Goal: Information Seeking & Learning: Learn about a topic

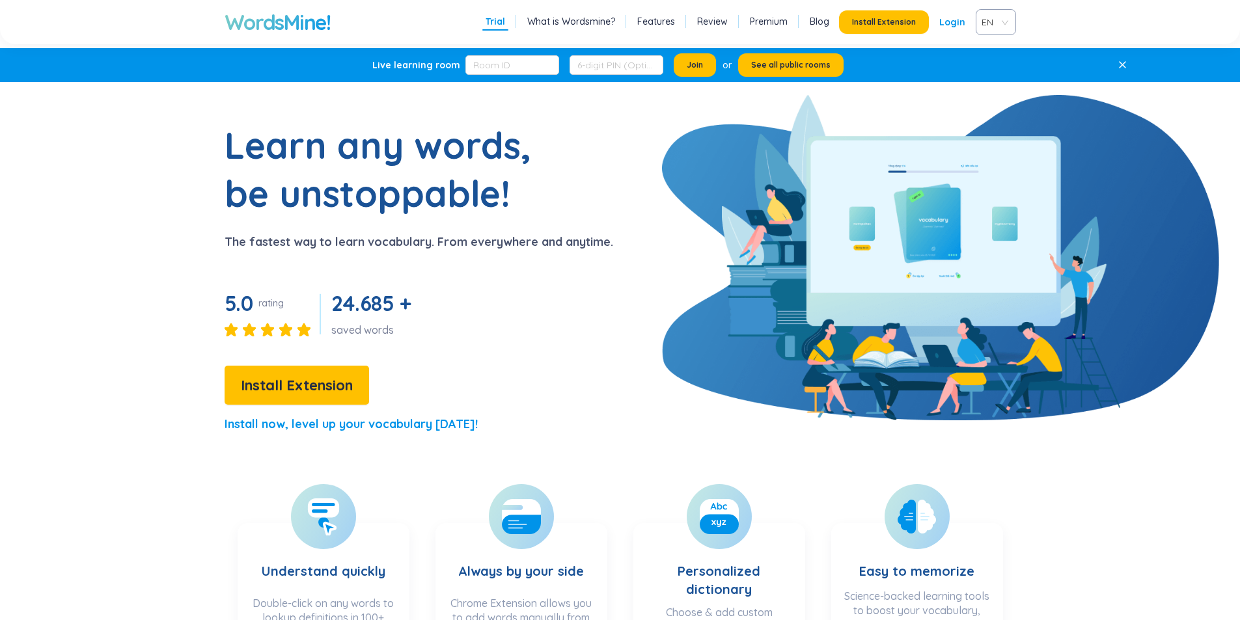
scroll to position [260, 0]
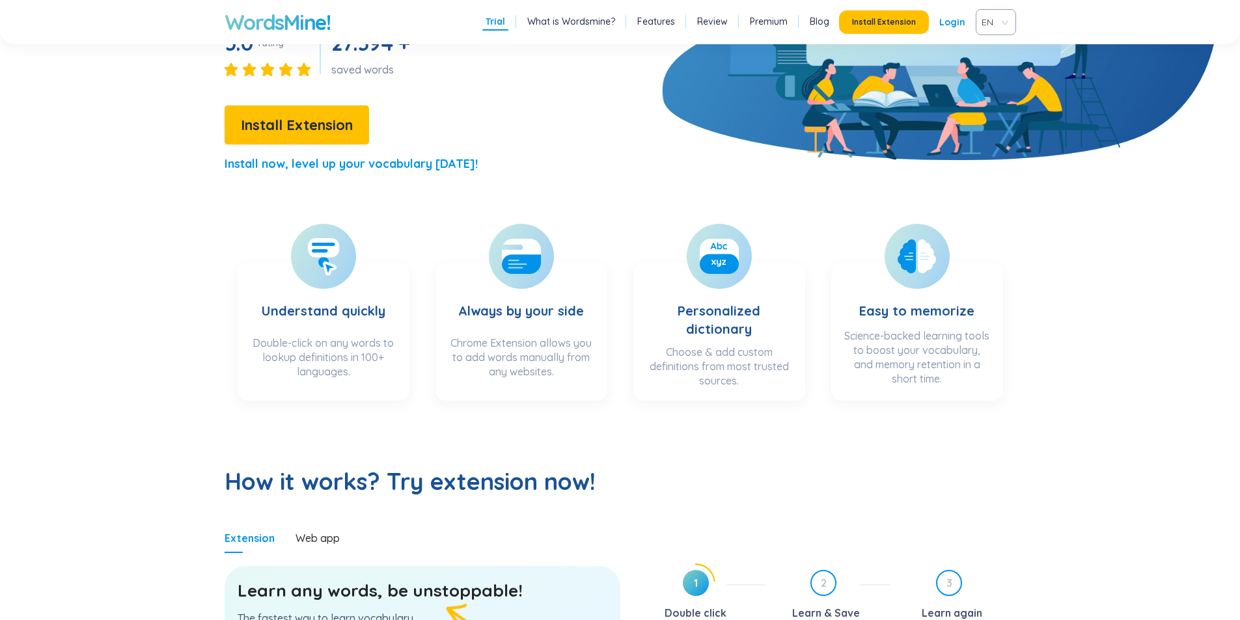
click at [305, 286] on h3 "Understand quickly" at bounding box center [324, 302] width 124 height 53
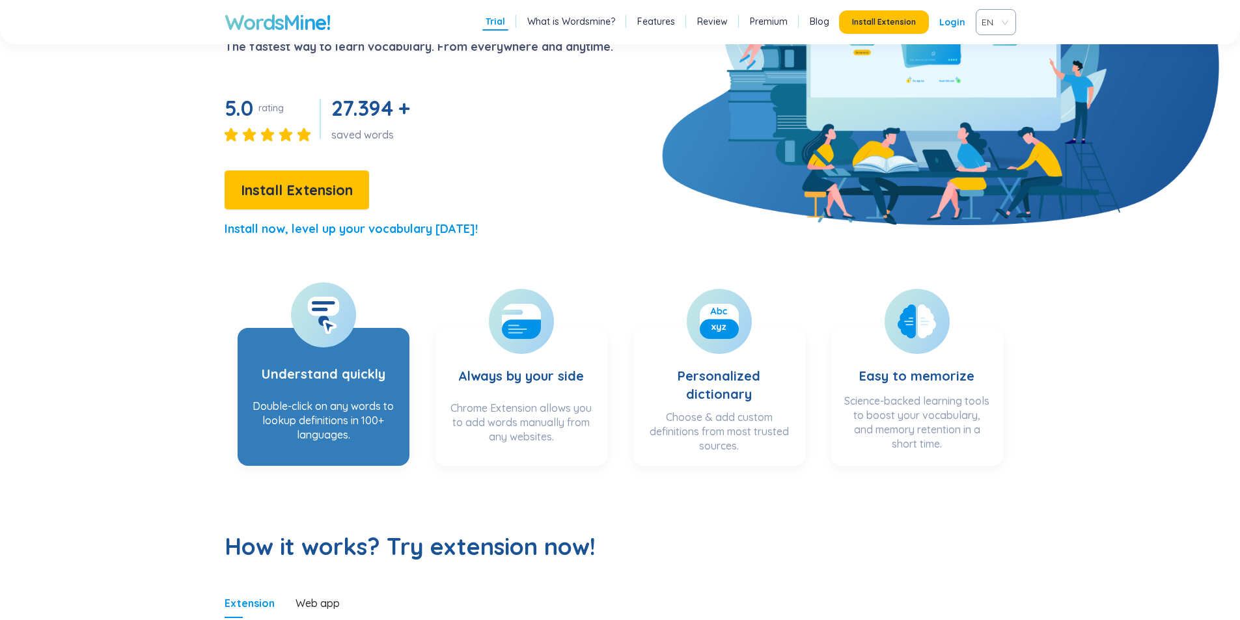
scroll to position [0, 0]
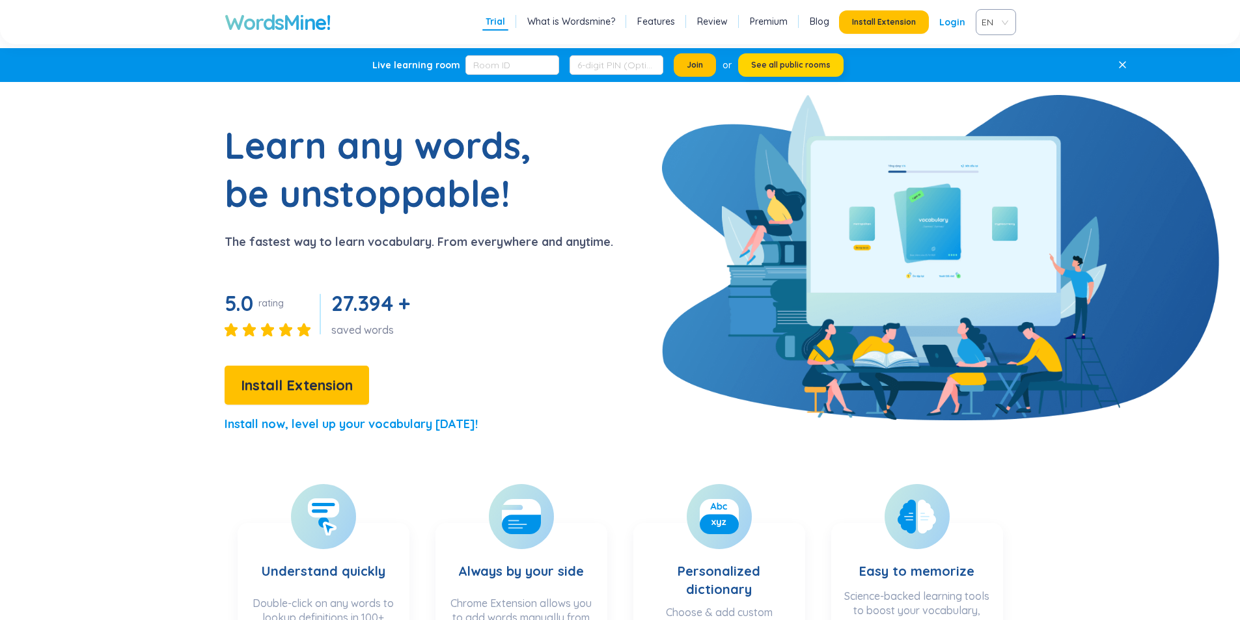
click at [822, 62] on span "See all public rooms" at bounding box center [790, 65] width 79 height 10
click at [686, 64] on span "Join" at bounding box center [694, 65] width 16 height 10
click at [685, 62] on button "Join" at bounding box center [694, 64] width 42 height 23
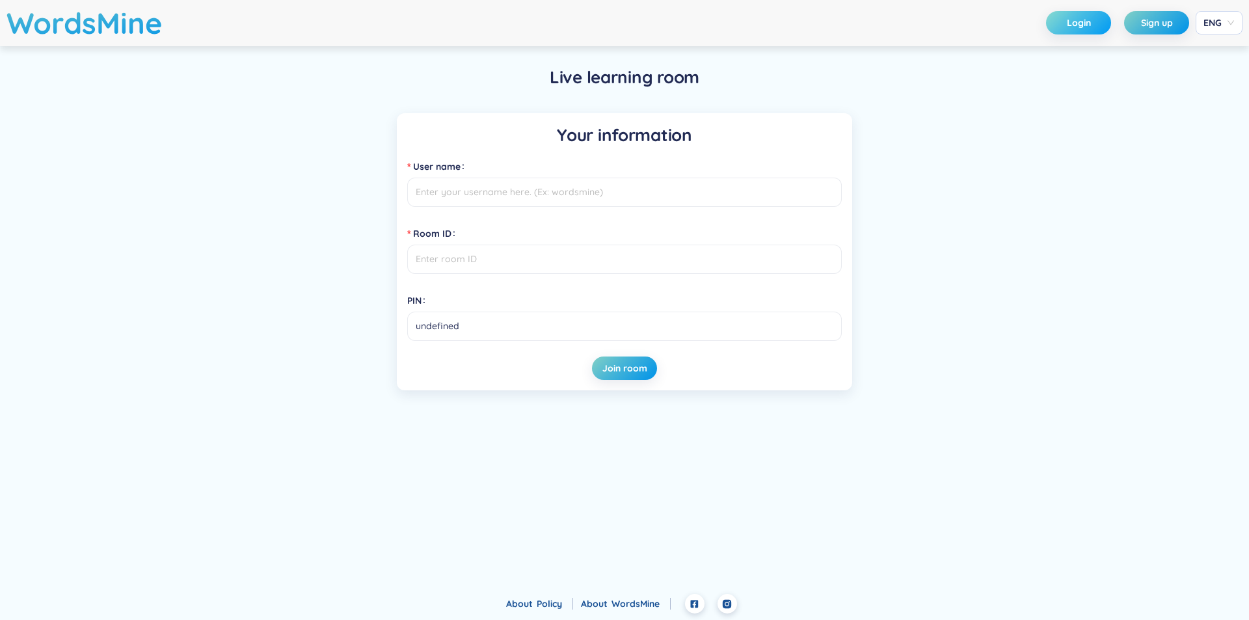
click at [1070, 26] on span "Login" at bounding box center [1079, 22] width 24 height 13
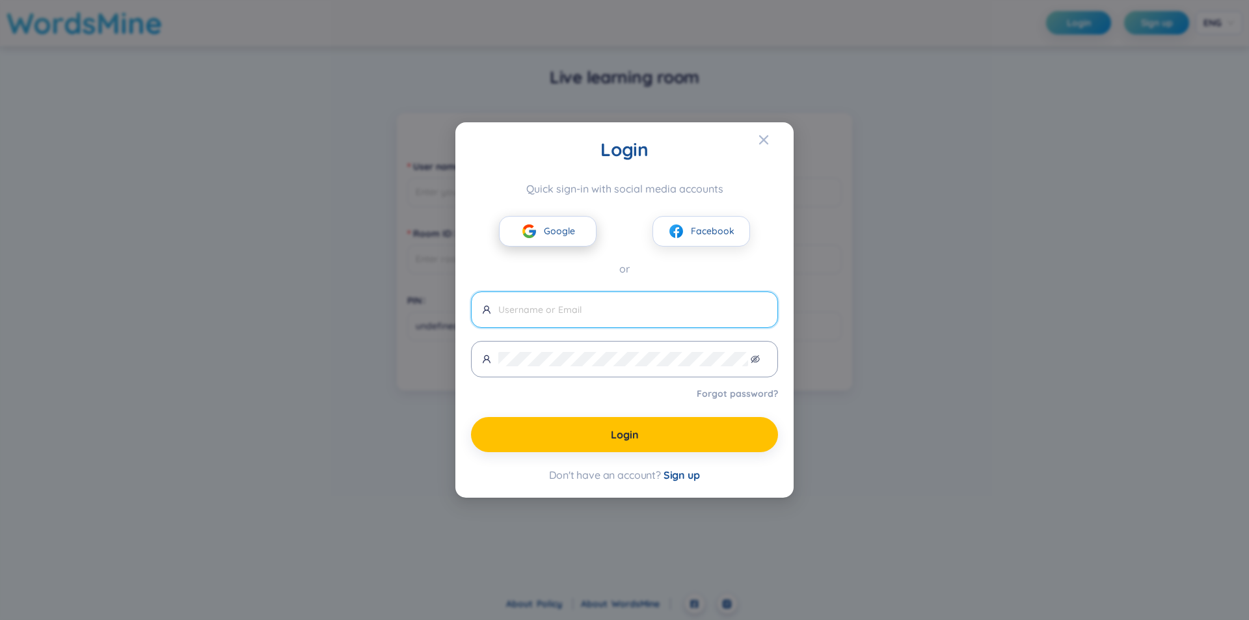
click at [578, 232] on button "Google" at bounding box center [548, 231] width 98 height 31
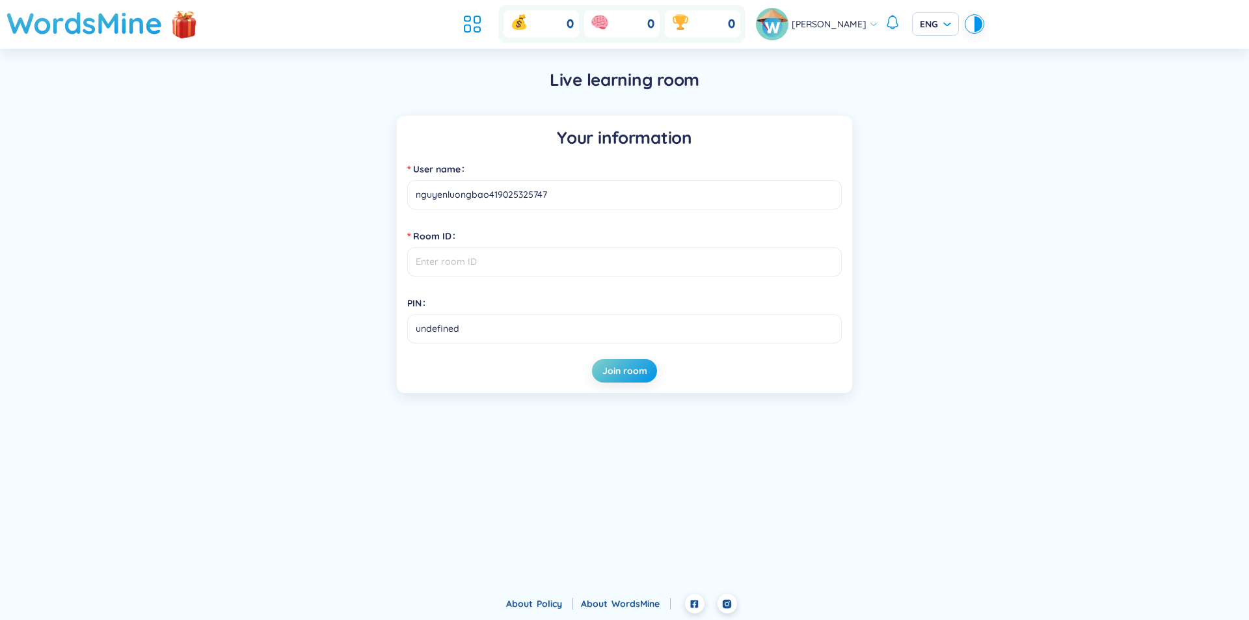
type input "nguyenluongbao419025325747"
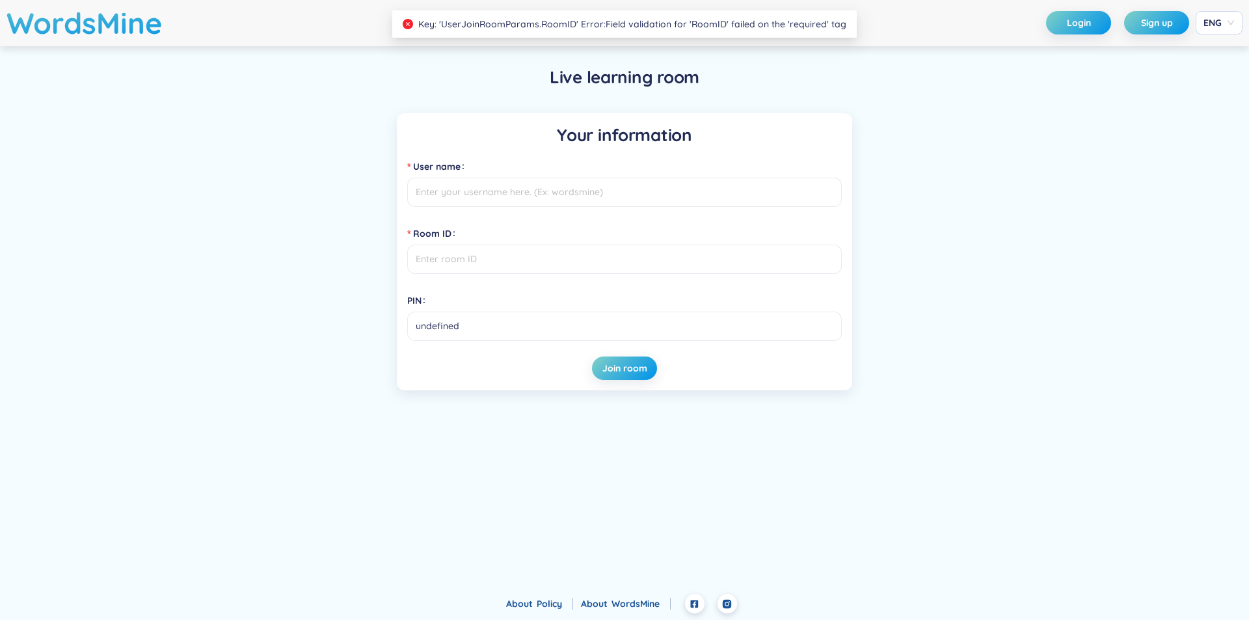
type input "nguyenluongbao419025325747"
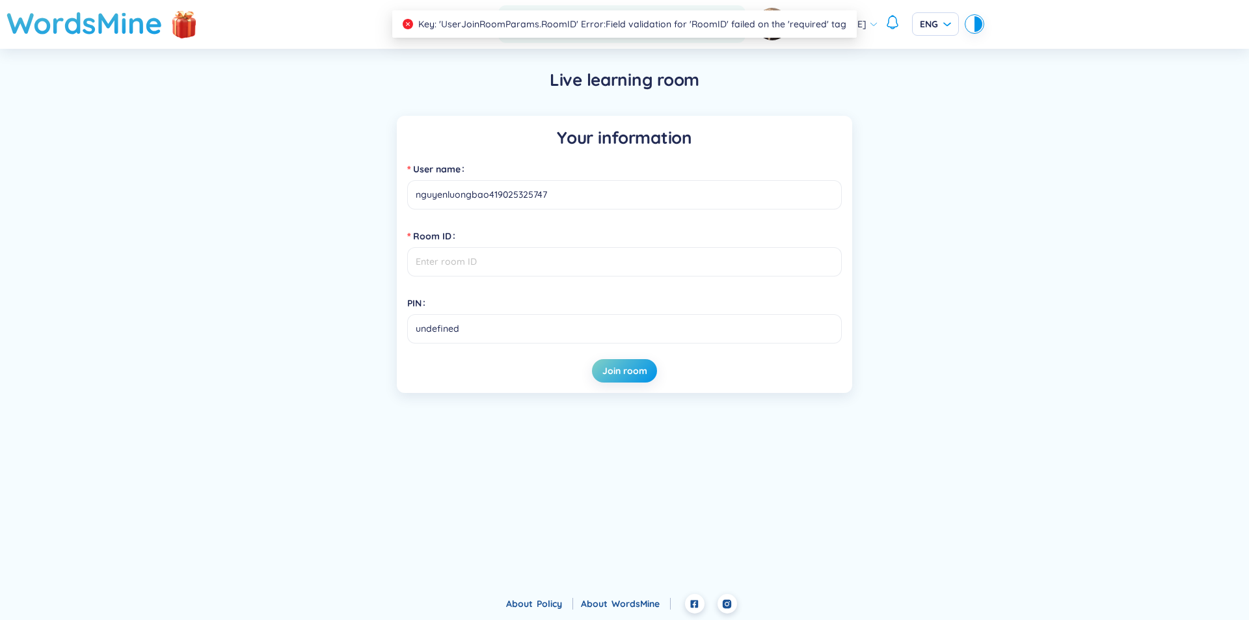
click at [887, 56] on div "Live learning room Your information User name nguyenluongbao419025325747 Room I…" at bounding box center [624, 231] width 937 height 364
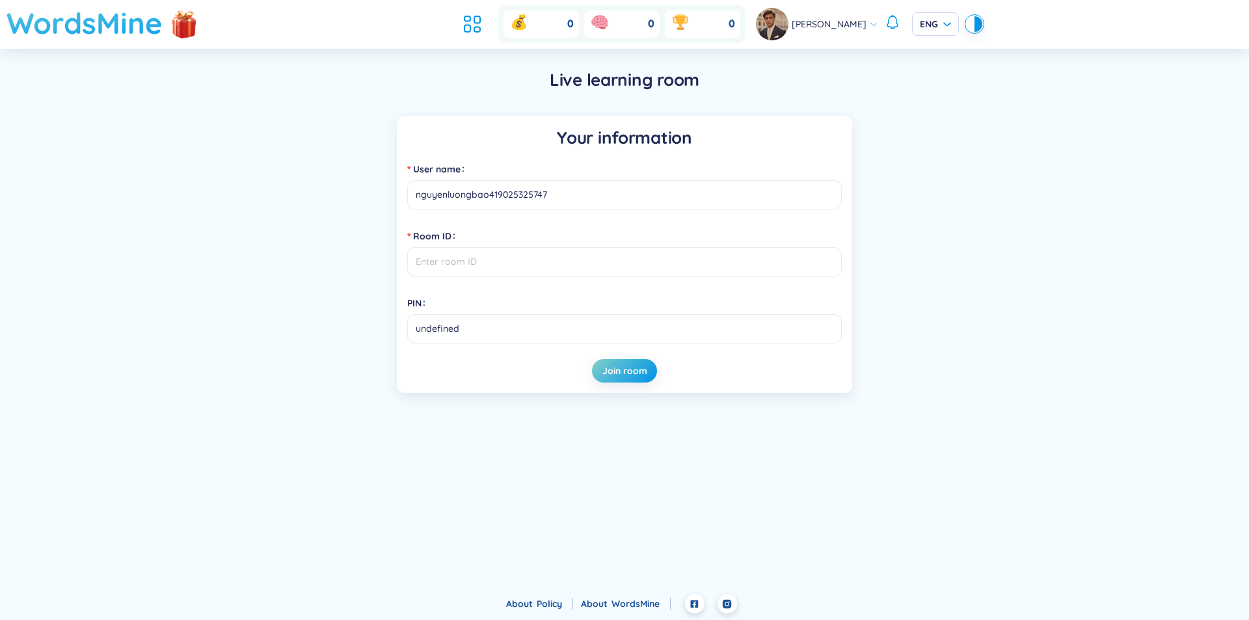
click at [118, 27] on h1 "WordsMine" at bounding box center [85, 23] width 156 height 46
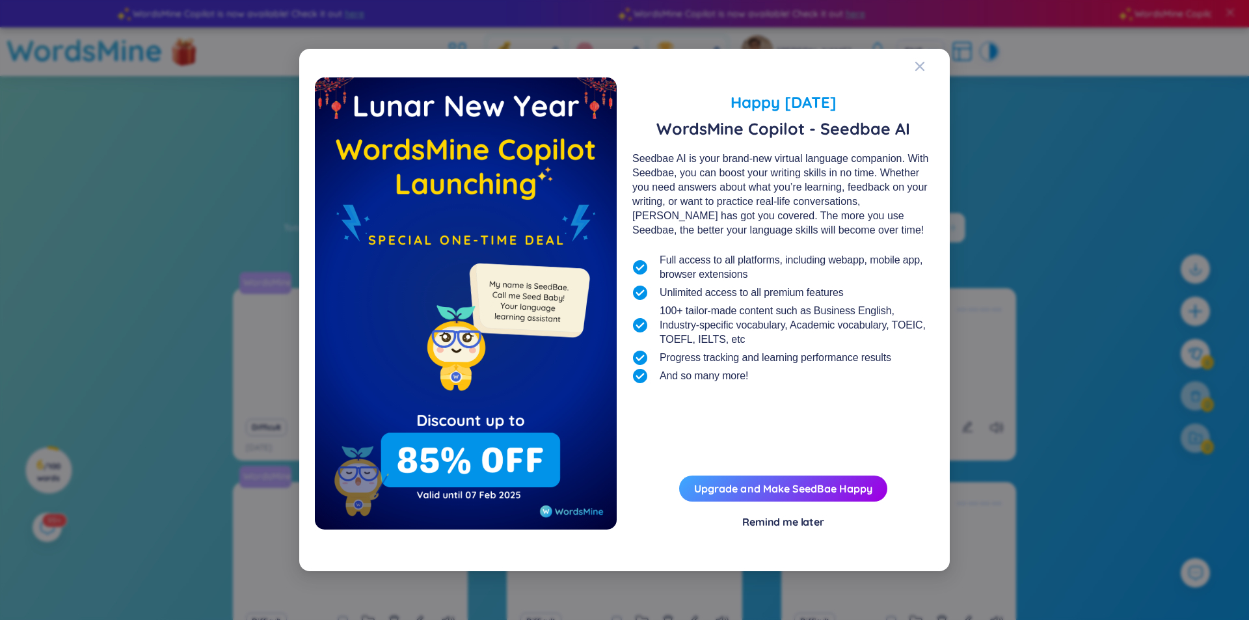
click at [896, 59] on div "Happy [DATE] WordsMine Copilot - Seedbae AI Seedbae AI is your brand-new virtua…" at bounding box center [624, 310] width 651 height 522
click at [921, 68] on icon "Close" at bounding box center [919, 66] width 9 height 9
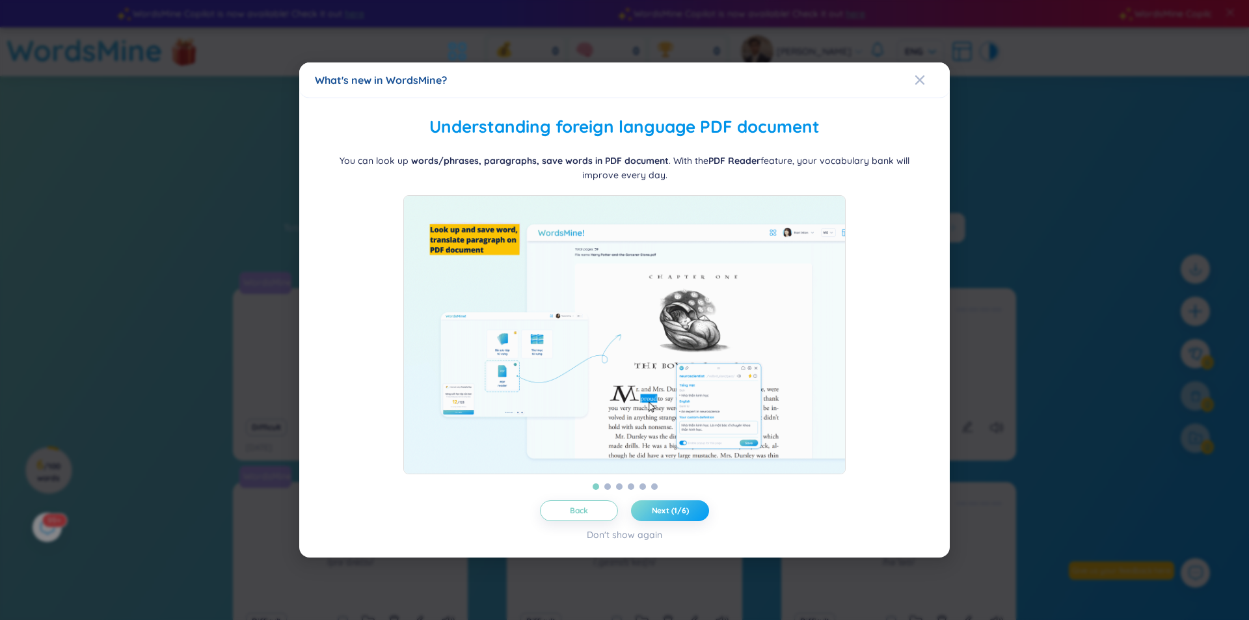
click at [683, 513] on span "Next (1/6)" at bounding box center [670, 511] width 37 height 10
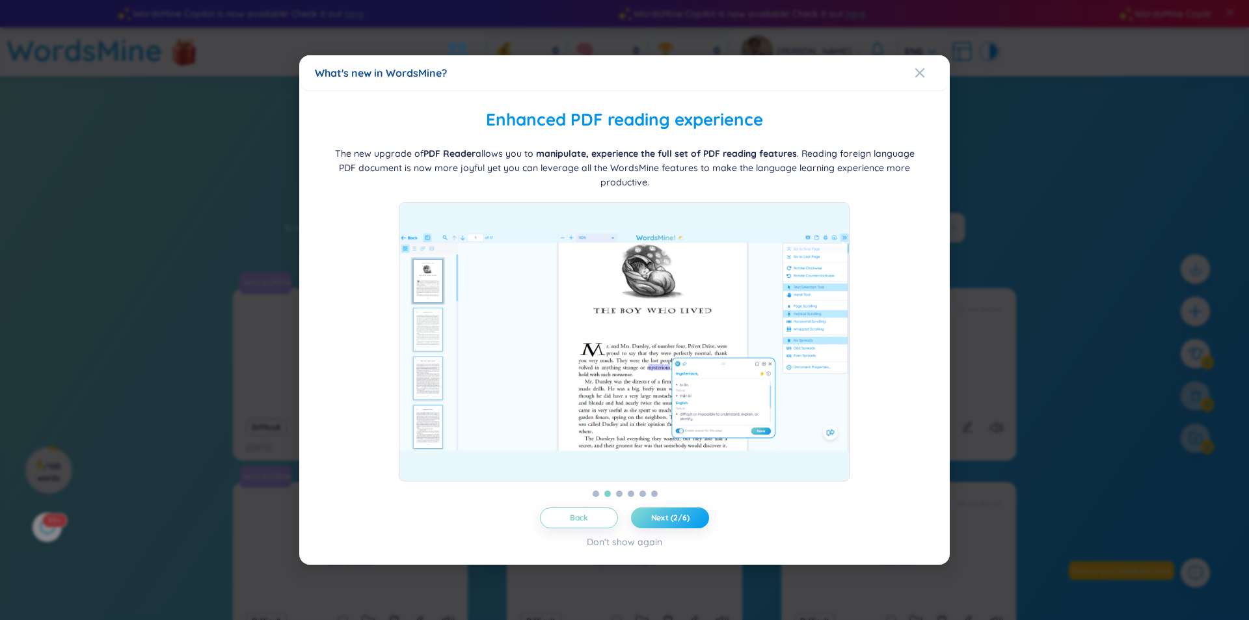
click at [683, 513] on span "Next (2/6)" at bounding box center [670, 518] width 38 height 10
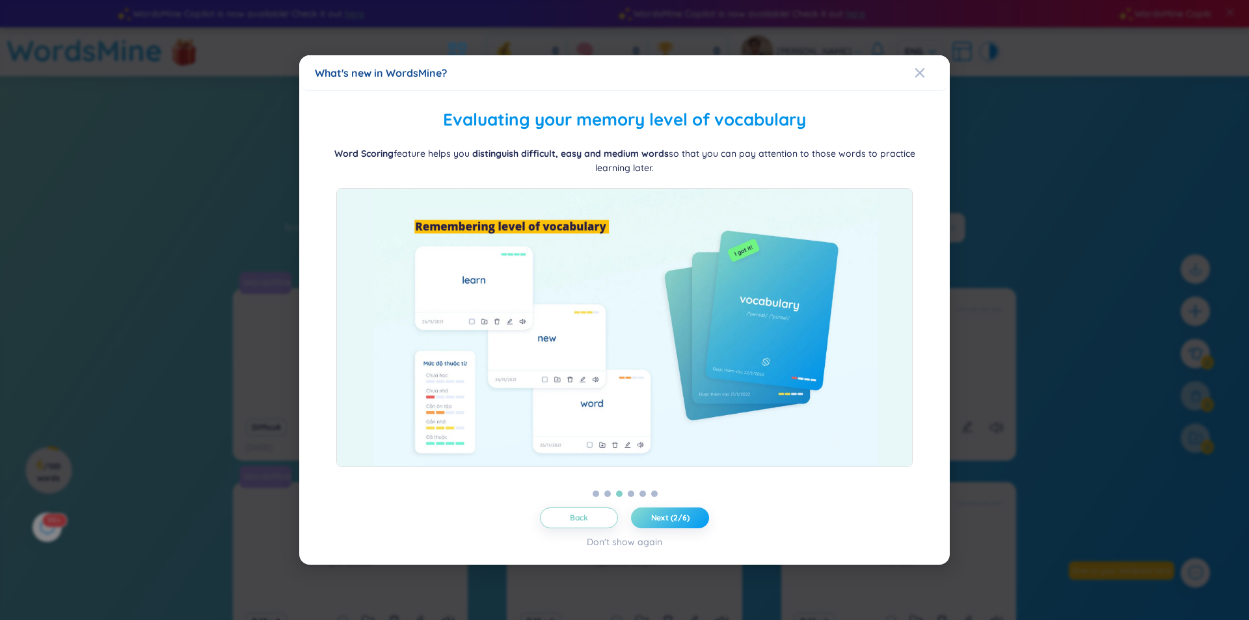
click at [683, 513] on span "Next (2/6)" at bounding box center [670, 518] width 38 height 10
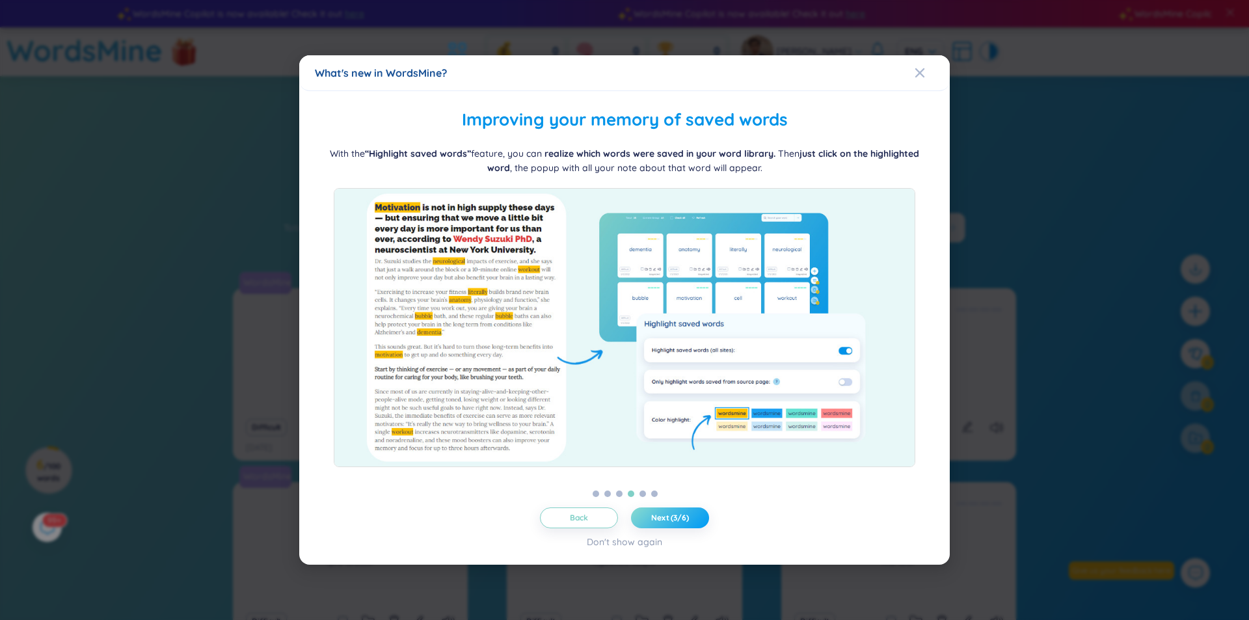
click at [683, 513] on span "Next (3/6)" at bounding box center [670, 518] width 38 height 10
click at [683, 513] on span "Next (4/6)" at bounding box center [670, 518] width 38 height 10
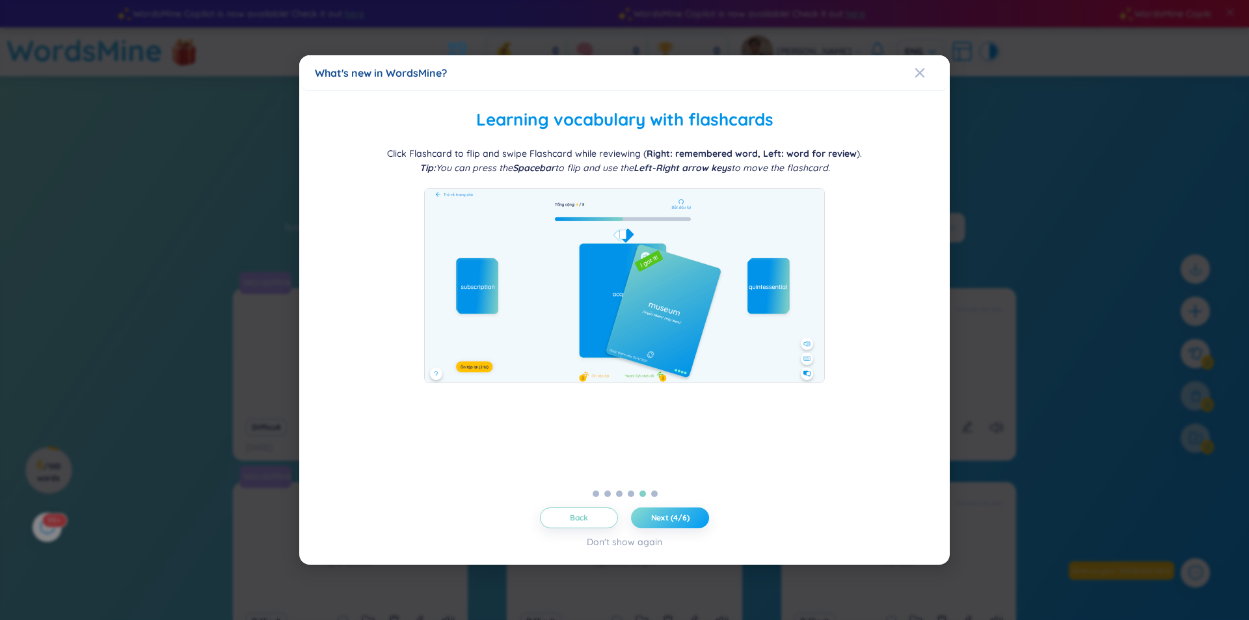
click at [682, 513] on span "Next (4/6)" at bounding box center [670, 518] width 38 height 10
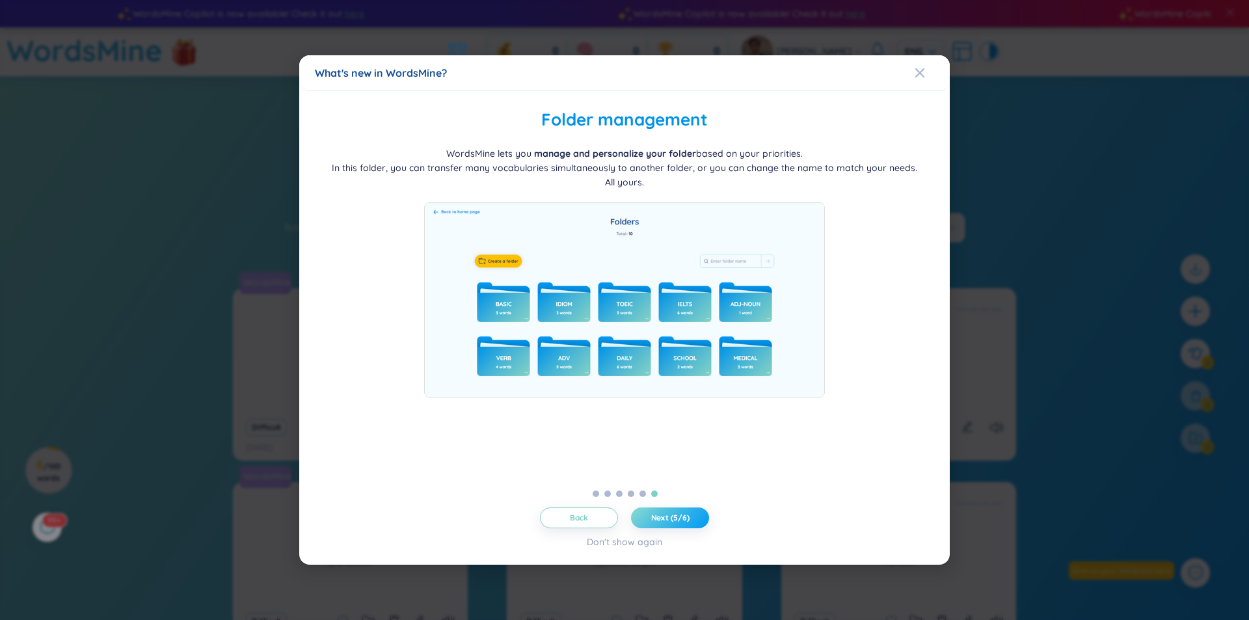
click at [682, 513] on span "Next (5/6)" at bounding box center [670, 518] width 38 height 10
click at [688, 517] on span "Let's get started!" at bounding box center [670, 518] width 64 height 10
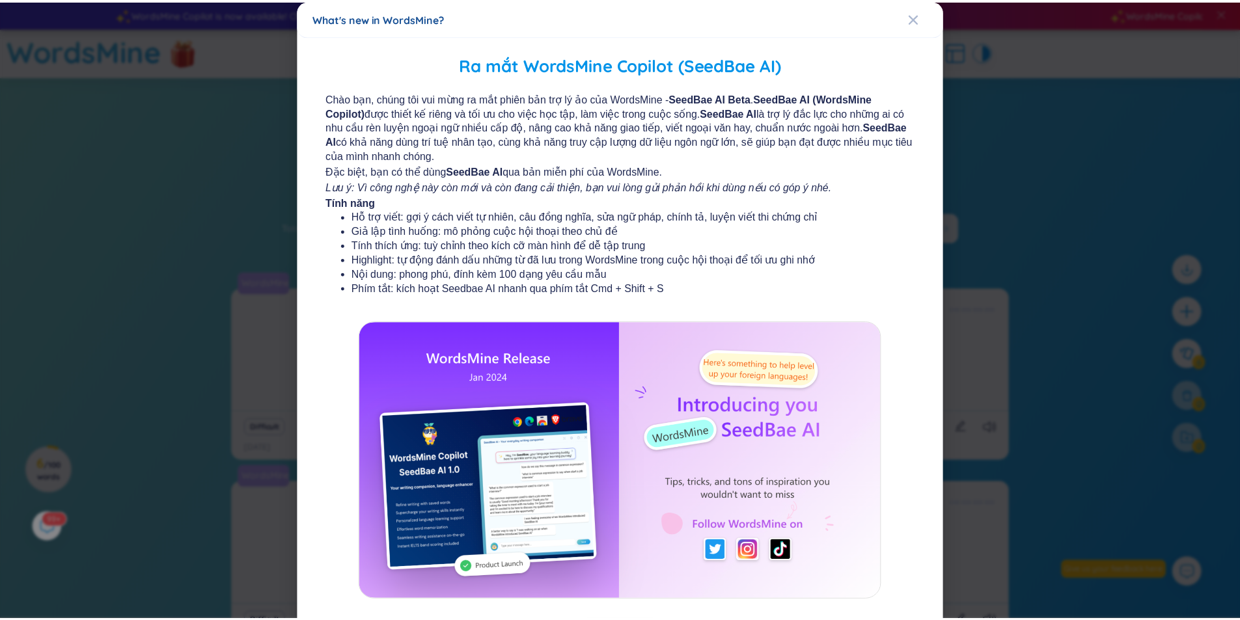
scroll to position [64, 0]
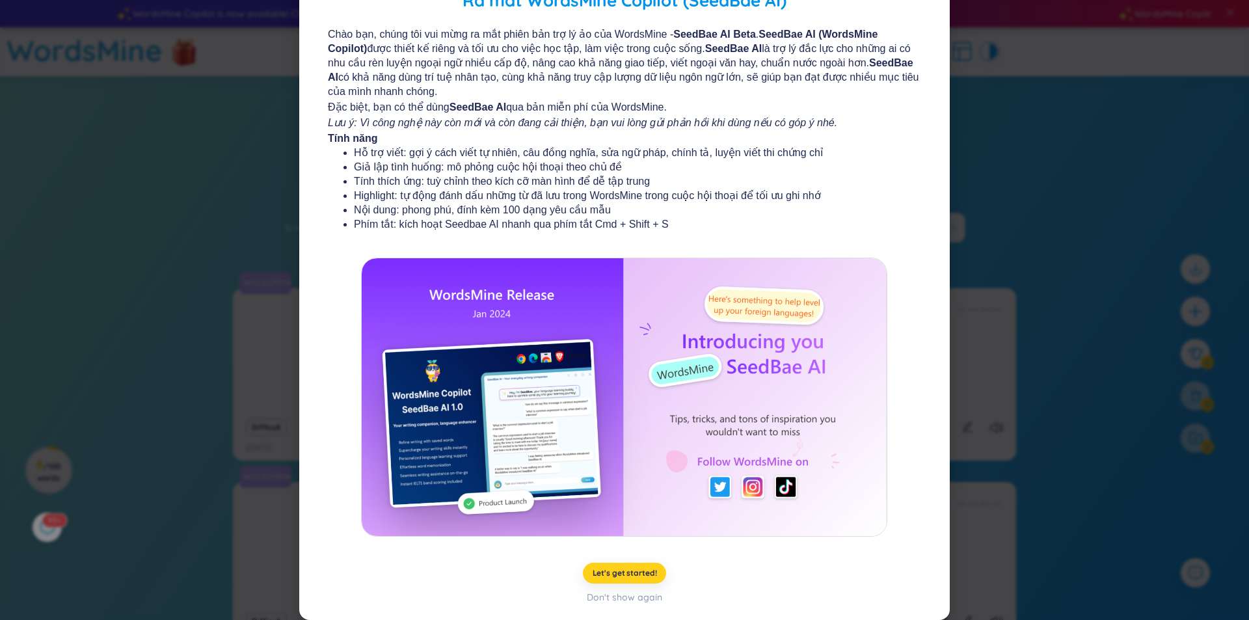
click at [625, 571] on span "Let's get started!" at bounding box center [625, 573] width 64 height 10
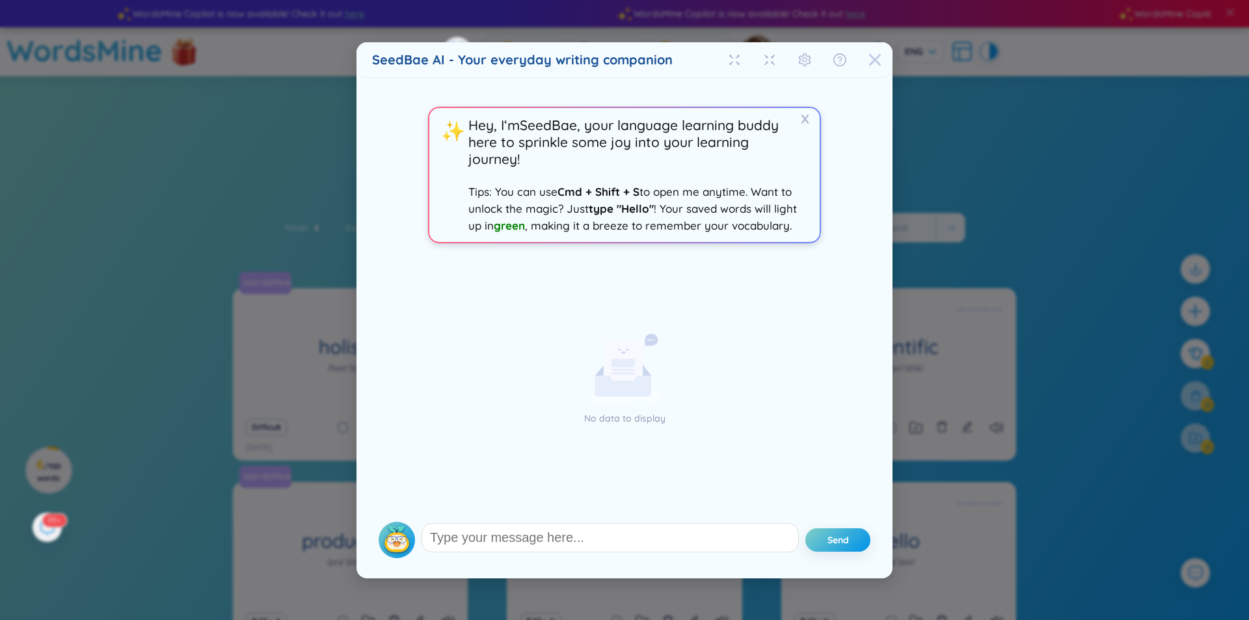
click at [869, 56] on icon "Close" at bounding box center [875, 59] width 13 height 13
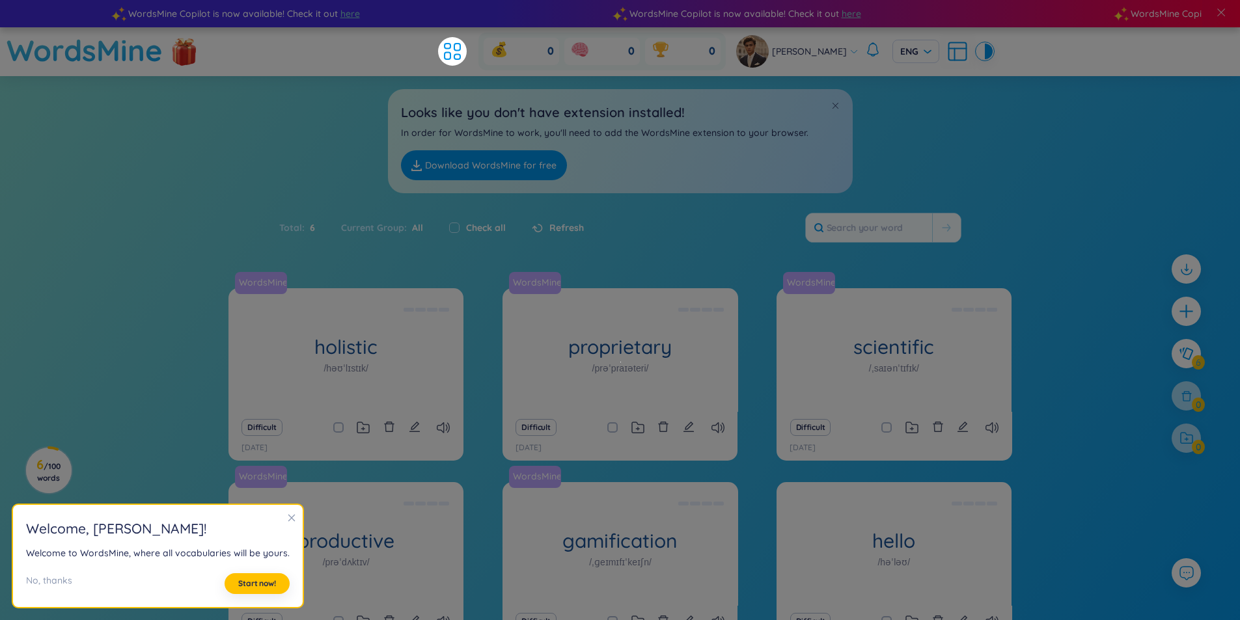
click at [833, 129] on p "In order for WordsMine to work, you'll need to add the WordsMine extension to y…" at bounding box center [620, 133] width 439 height 14
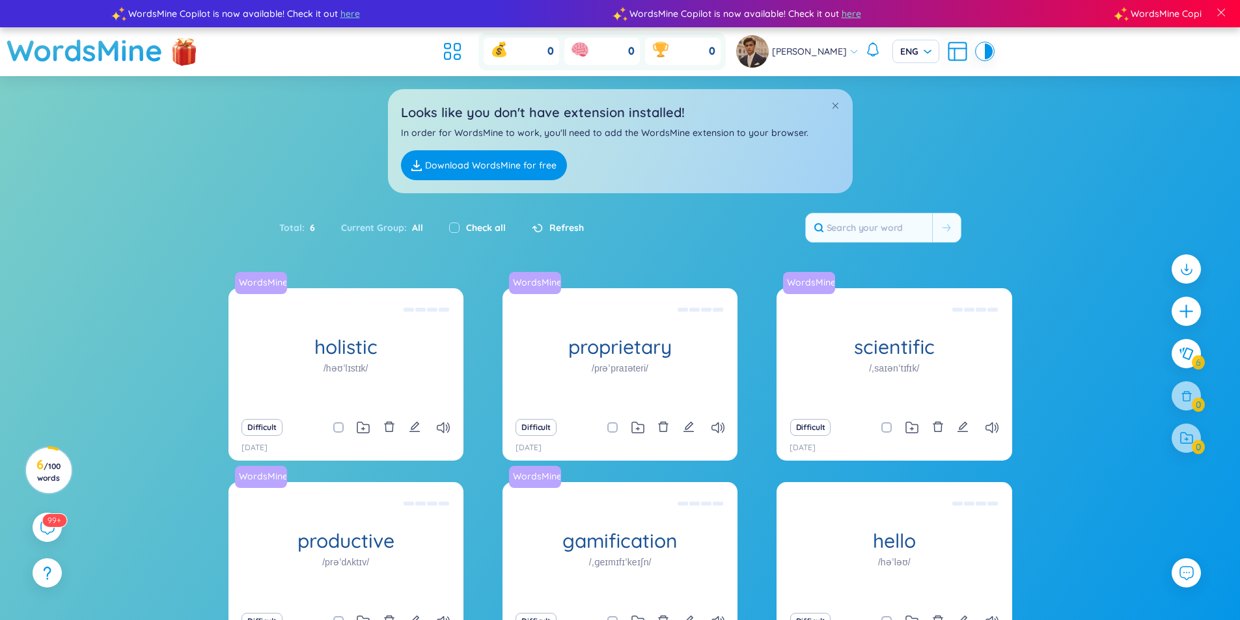
click at [517, 170] on link "Download WordsMine for free" at bounding box center [484, 165] width 166 height 30
click at [1184, 305] on icon "plus" at bounding box center [1186, 312] width 18 height 18
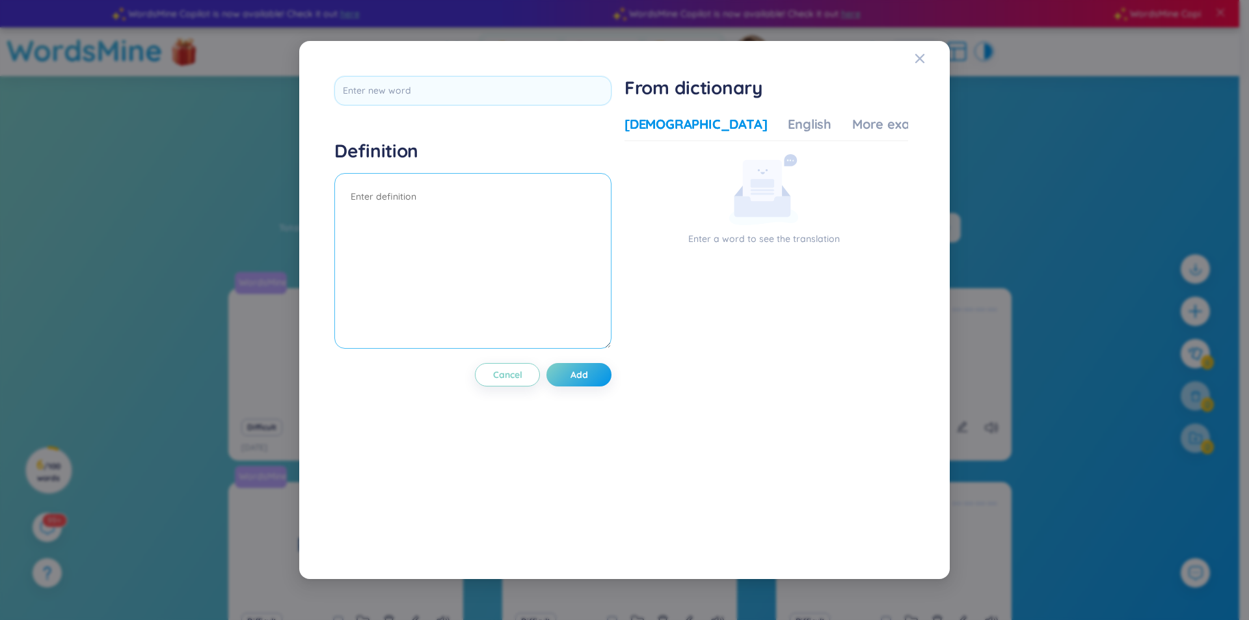
click at [469, 207] on textarea at bounding box center [472, 261] width 277 height 176
click at [468, 206] on textarea at bounding box center [472, 261] width 277 height 176
click at [852, 116] on div "More examples" at bounding box center [899, 124] width 94 height 18
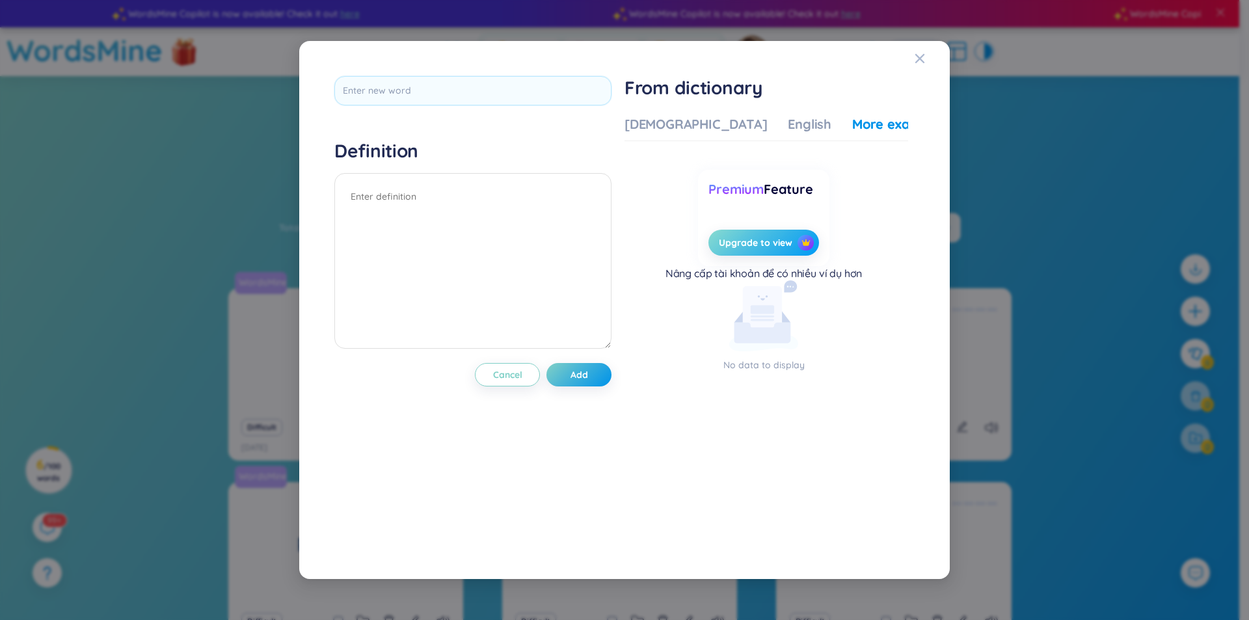
click at [789, 237] on span "Upgrade to view" at bounding box center [756, 242] width 74 height 13
click at [788, 126] on div "English" at bounding box center [810, 124] width 44 height 18
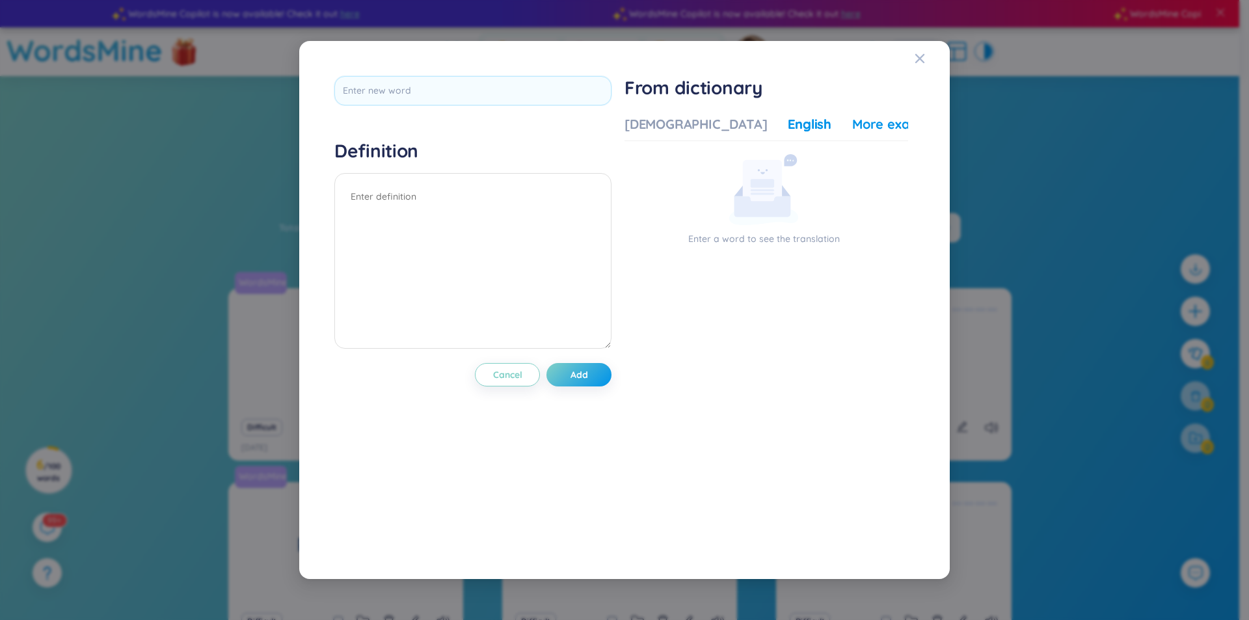
click at [852, 115] on div "More examples" at bounding box center [899, 124] width 94 height 18
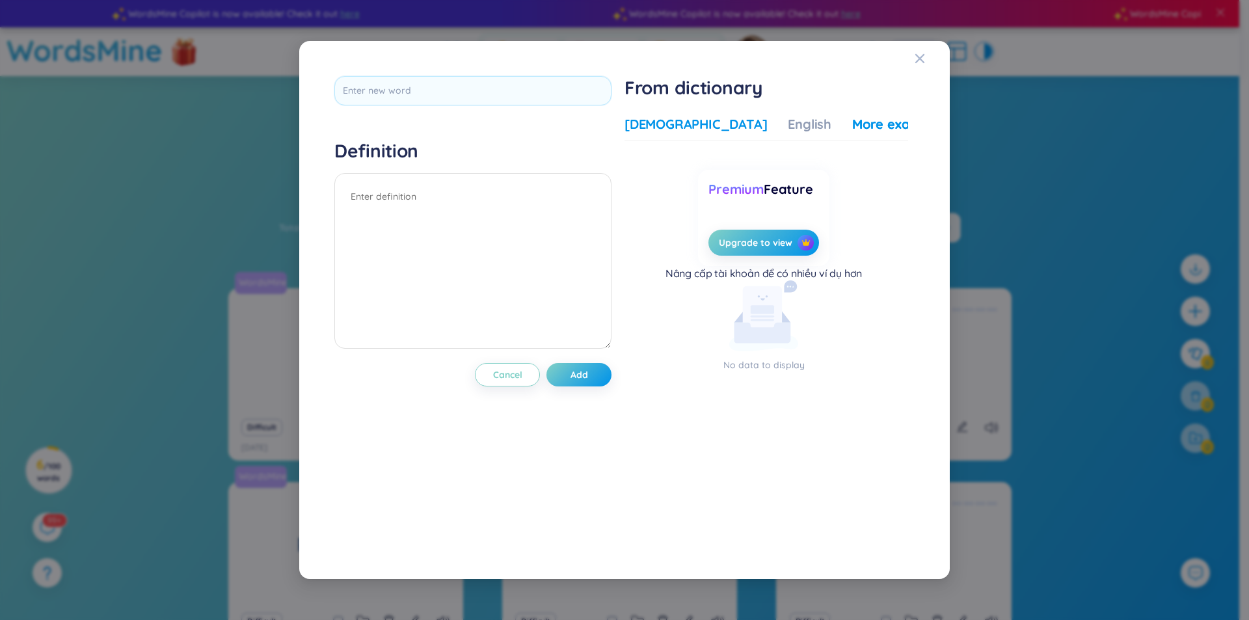
click at [662, 131] on div "[DEMOGRAPHIC_DATA]" at bounding box center [696, 124] width 142 height 18
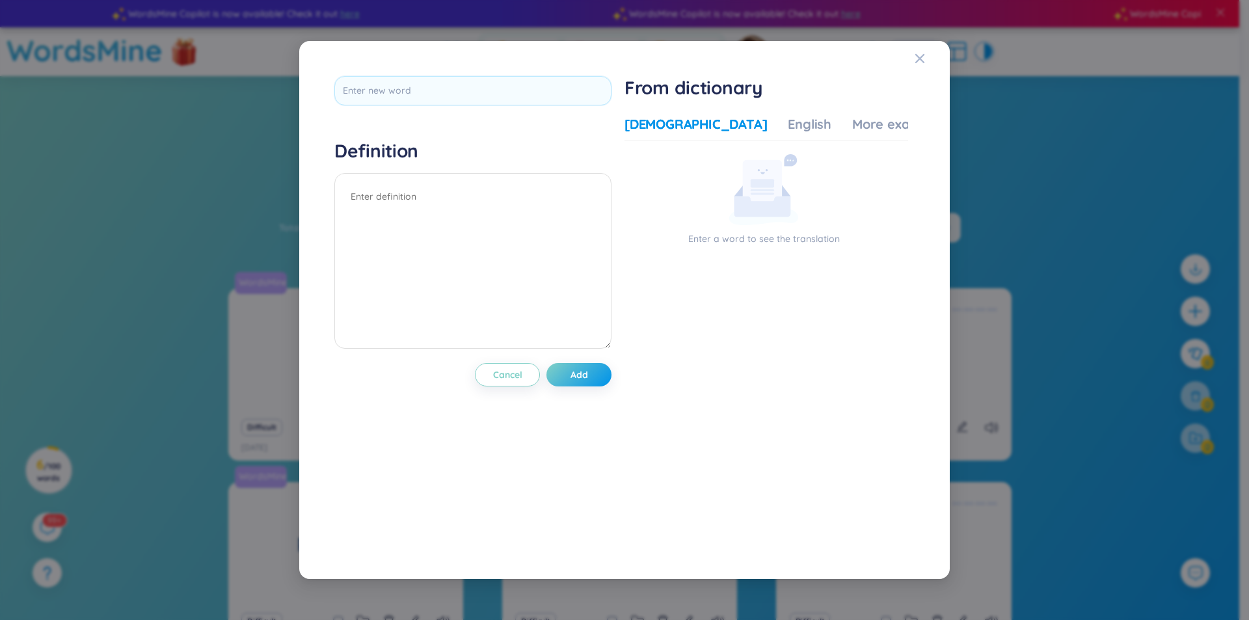
click at [904, 54] on div "Definition Cancel Add From dictionary Vietnamese English More examples Enter a …" at bounding box center [624, 310] width 651 height 538
click at [917, 55] on icon "Close" at bounding box center [919, 58] width 9 height 9
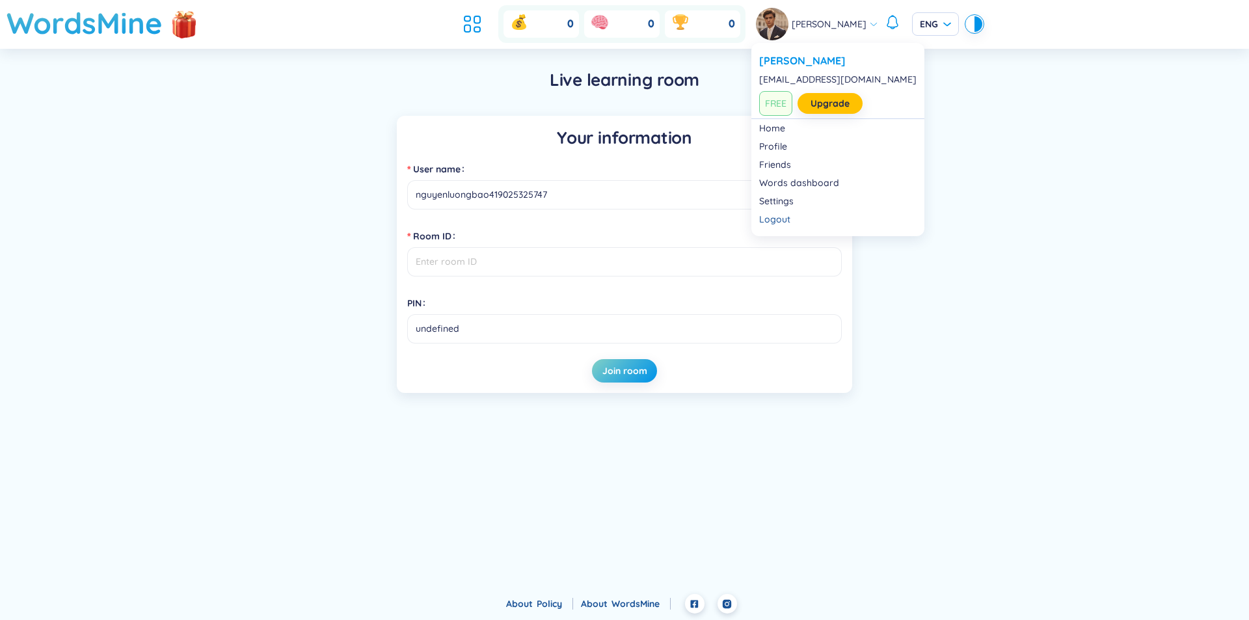
click at [792, 23] on span "[PERSON_NAME]" at bounding box center [829, 24] width 75 height 14
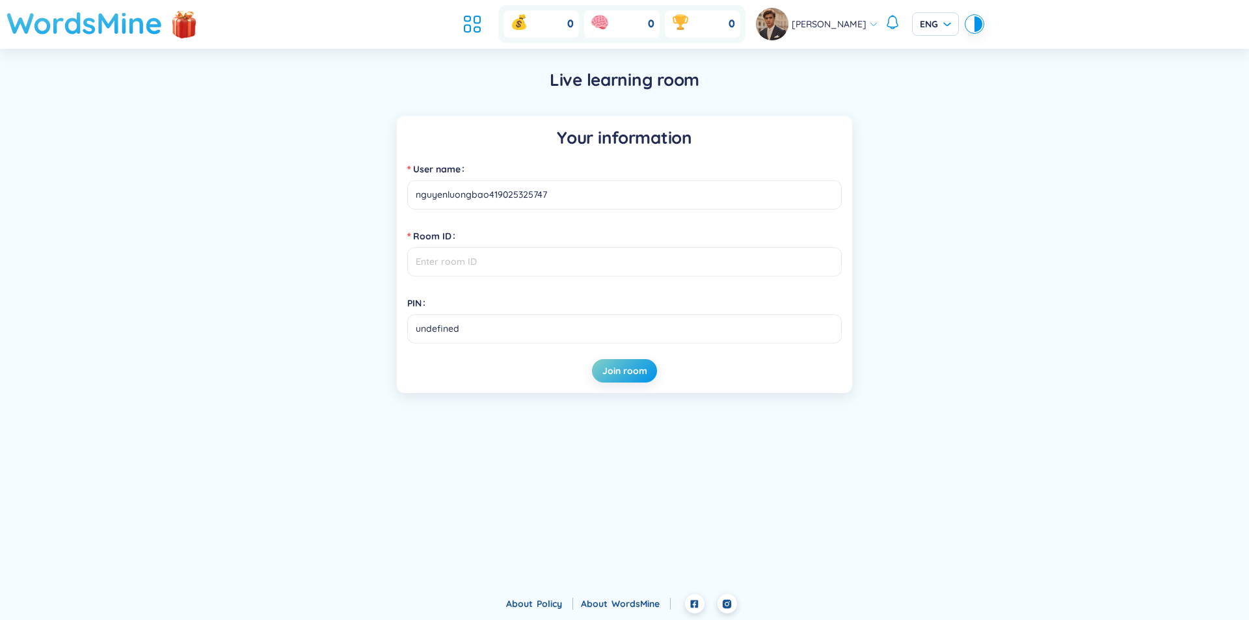
click at [146, 23] on h1 "WordsMine" at bounding box center [85, 23] width 156 height 46
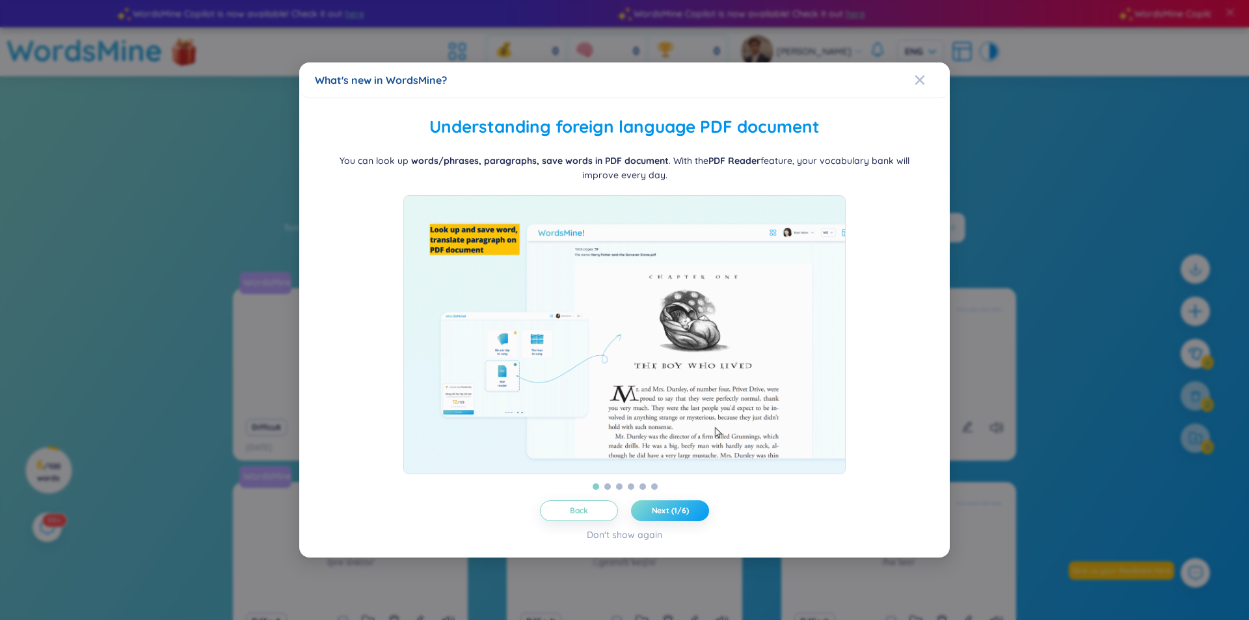
click at [678, 516] on span "Next (1/6)" at bounding box center [670, 511] width 37 height 10
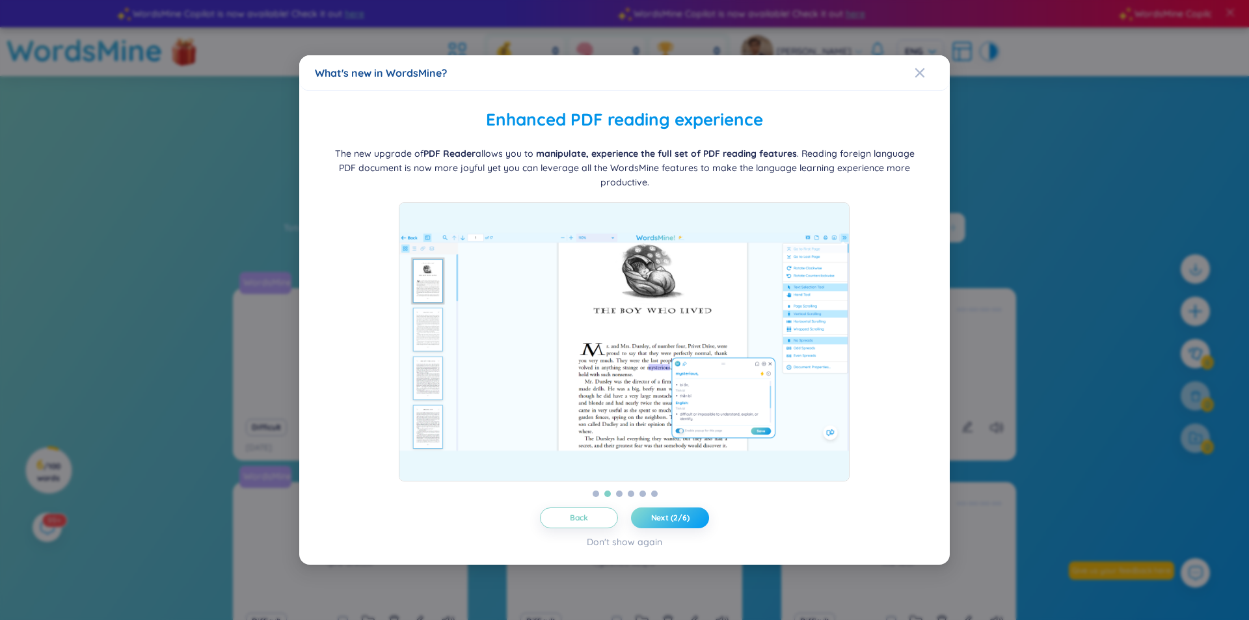
click at [678, 517] on span "Next (2/6)" at bounding box center [670, 518] width 38 height 10
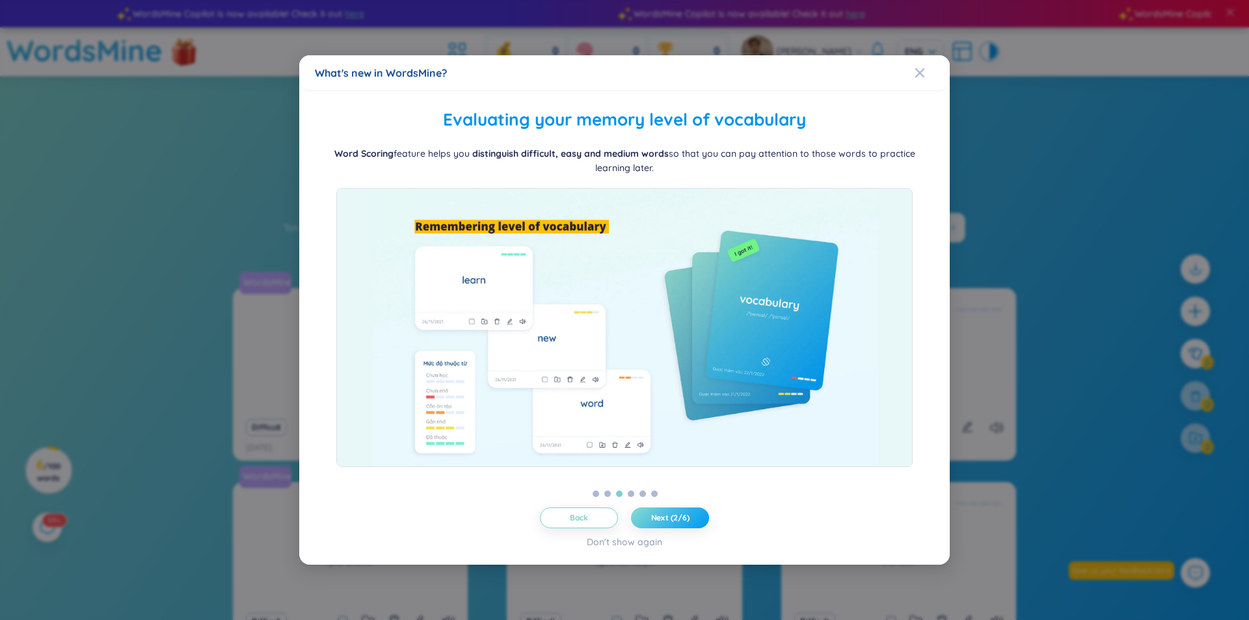
click at [678, 517] on span "Next (2/6)" at bounding box center [670, 518] width 38 height 10
click at [678, 517] on span "Next (3/6)" at bounding box center [670, 518] width 38 height 10
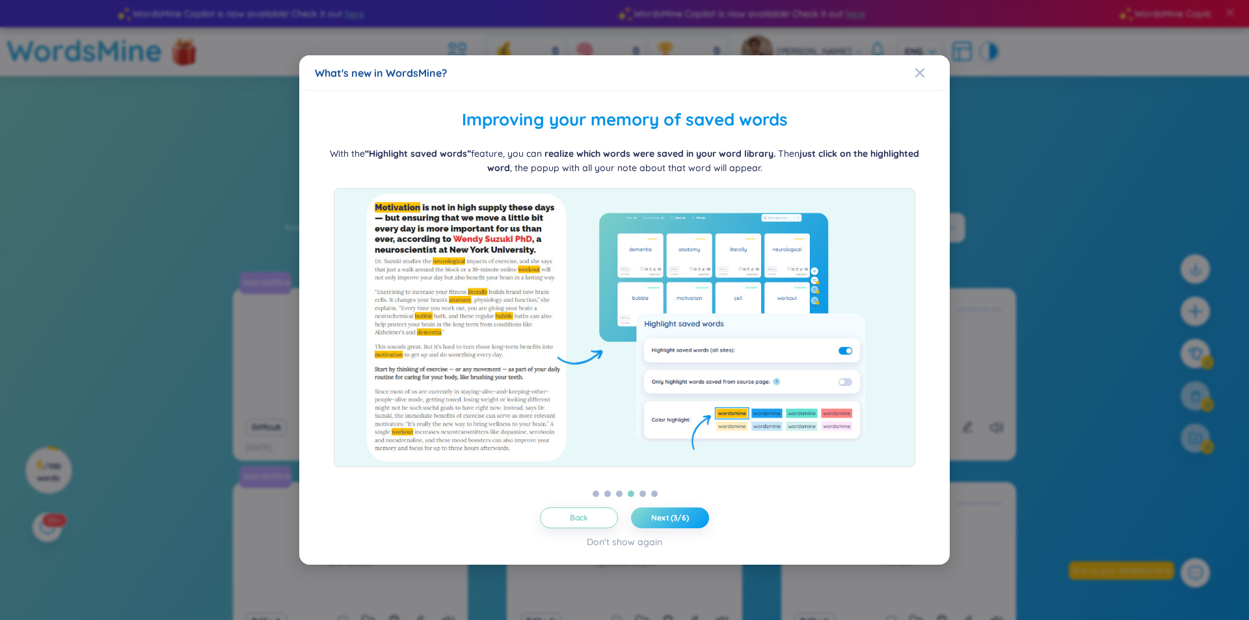
click at [678, 517] on span "Next (3/6)" at bounding box center [670, 518] width 38 height 10
click at [916, 69] on icon "Close" at bounding box center [919, 72] width 9 height 9
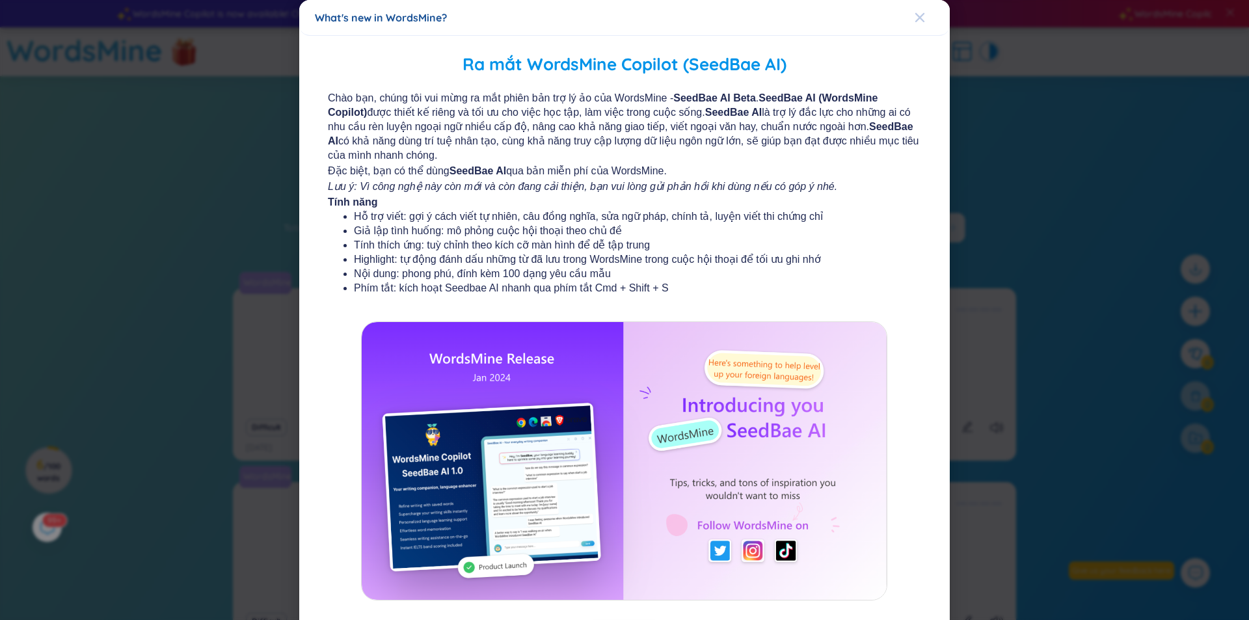
click at [915, 16] on icon "Close" at bounding box center [919, 17] width 9 height 9
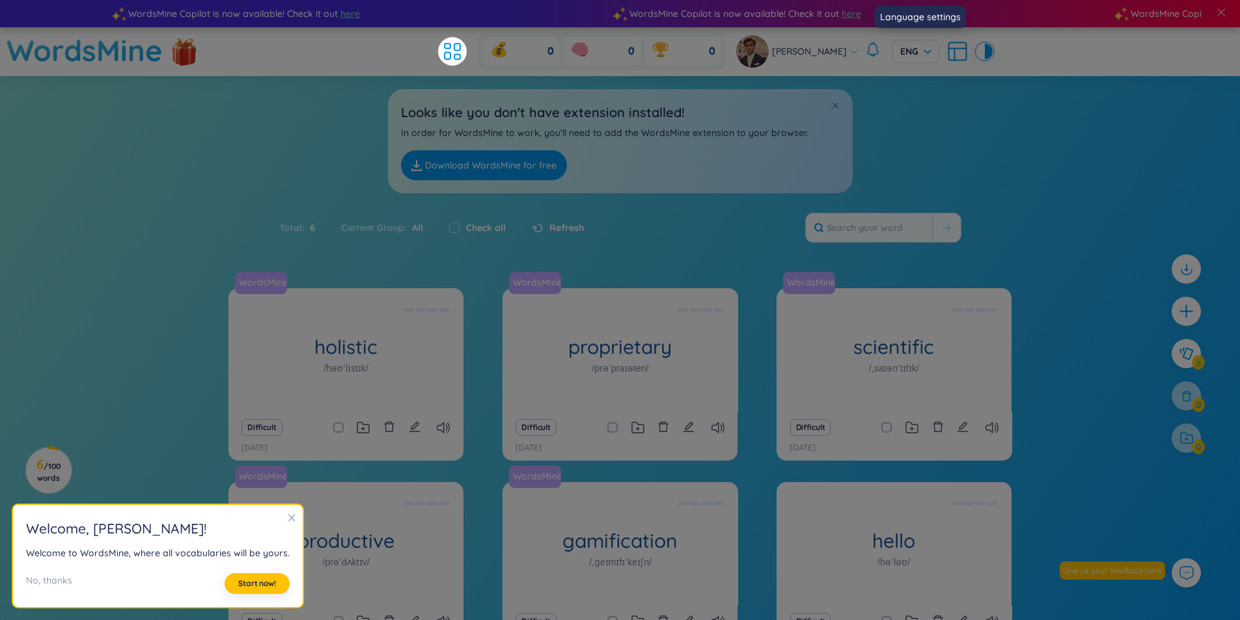
click at [939, 77] on div "Looks like you don't have extension installed! In order for WordsMine to work, …" at bounding box center [620, 134] width 1240 height 117
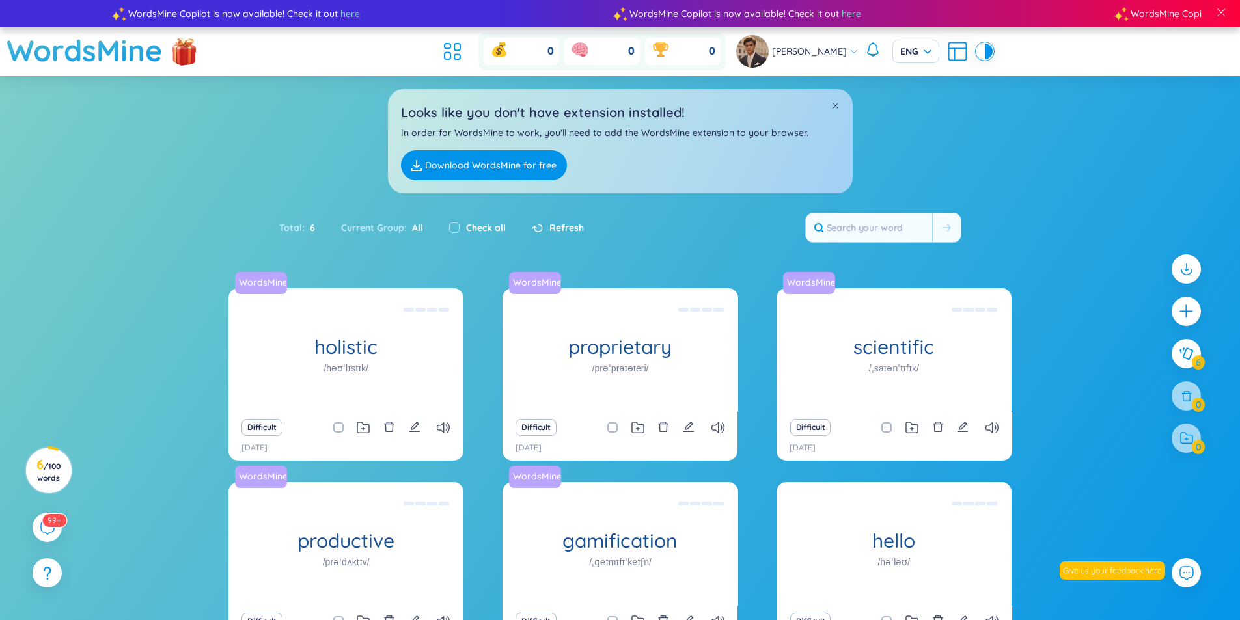
click at [956, 52] on icon at bounding box center [956, 51] width 23 height 23
click at [919, 54] on span "ENG" at bounding box center [915, 51] width 31 height 13
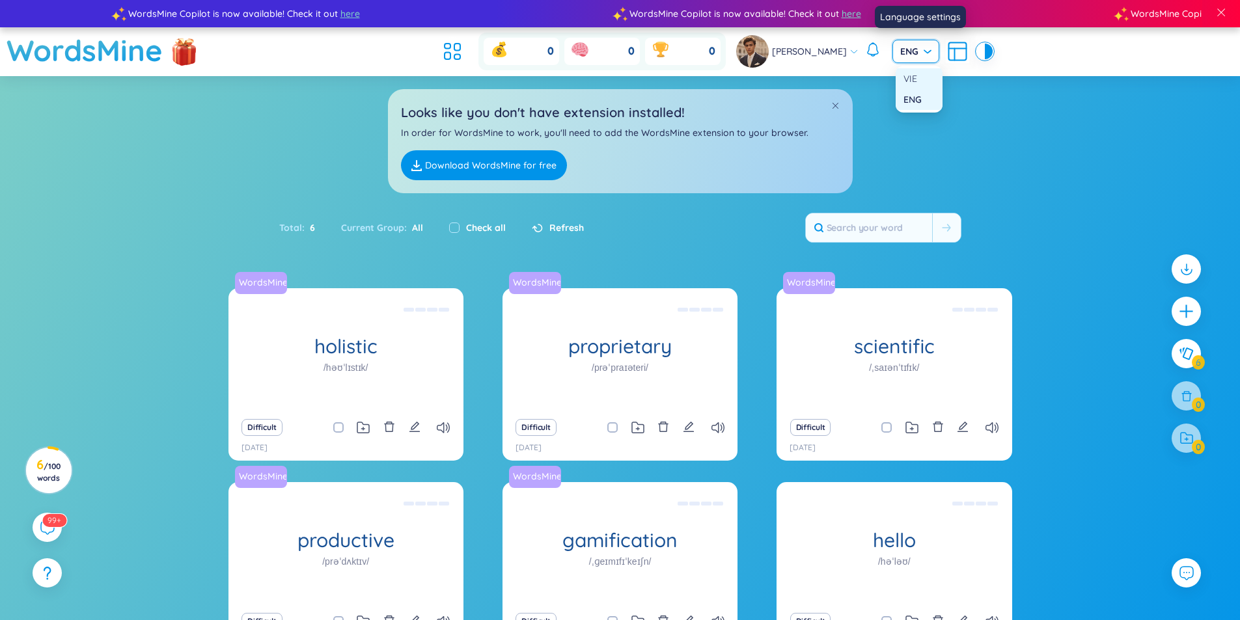
click at [922, 81] on div "VIE" at bounding box center [918, 79] width 31 height 14
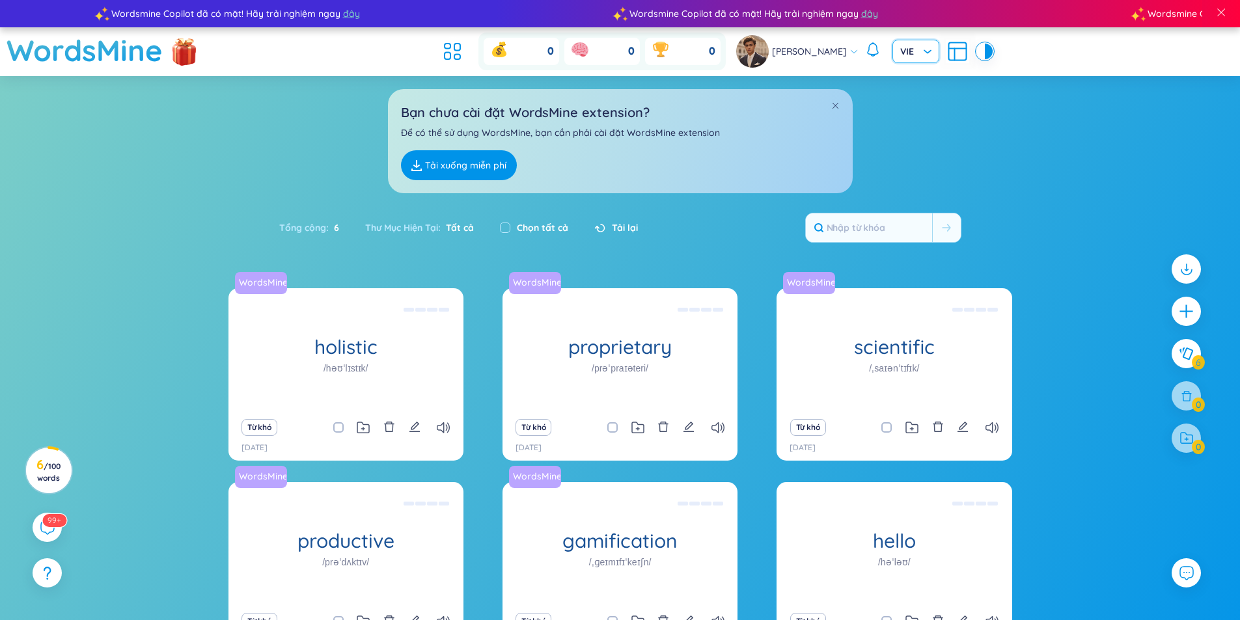
click at [951, 59] on icon at bounding box center [956, 51] width 23 height 23
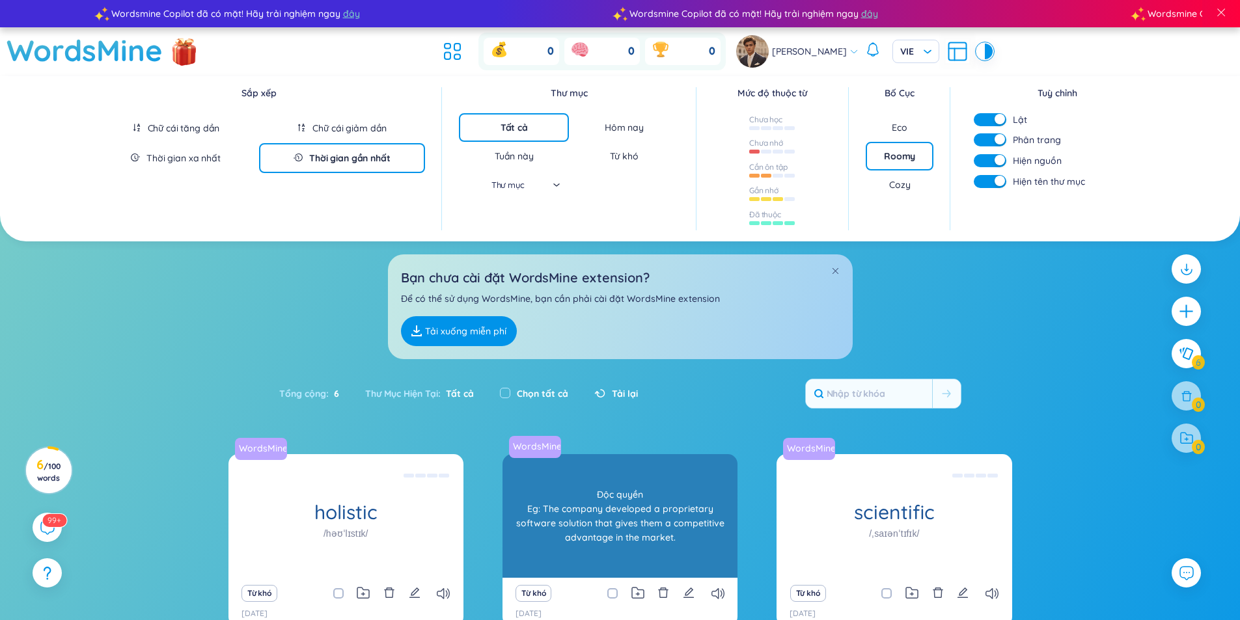
drag, startPoint x: 277, startPoint y: 299, endPoint x: 604, endPoint y: 291, distance: 326.7
click at [279, 297] on section "Sắp [PERSON_NAME] [PERSON_NAME] [PERSON_NAME] [PERSON_NAME] [PERSON_NAME] gian …" at bounding box center [620, 469] width 1240 height 787
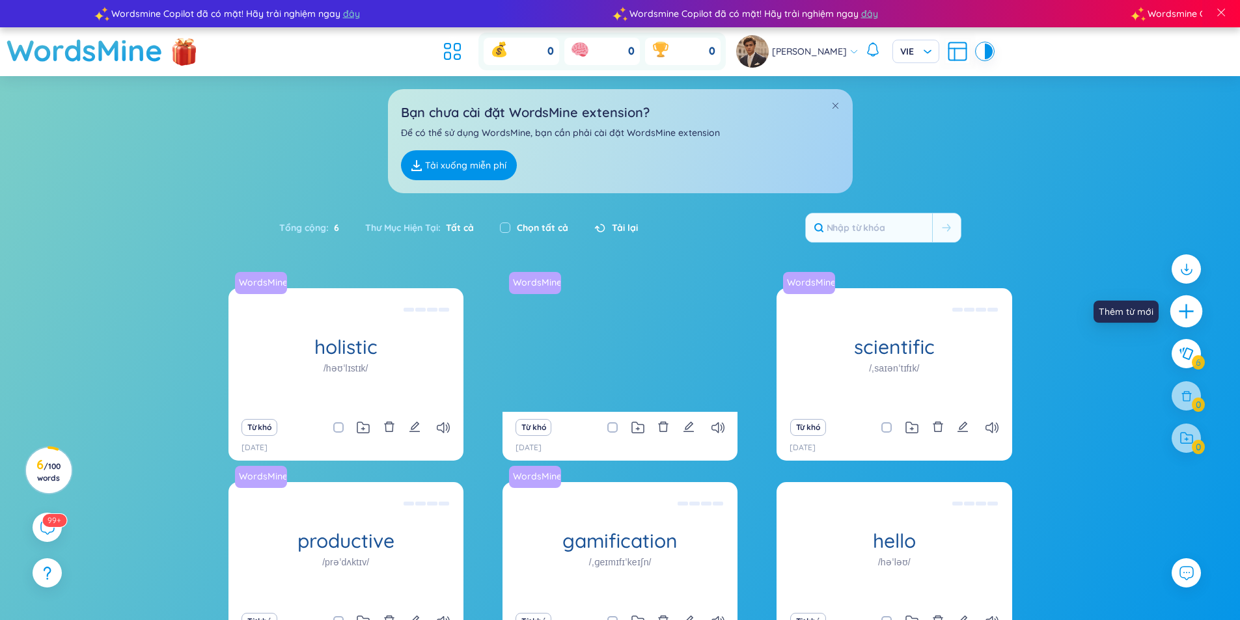
click at [1192, 305] on icon "plus" at bounding box center [1186, 312] width 18 height 18
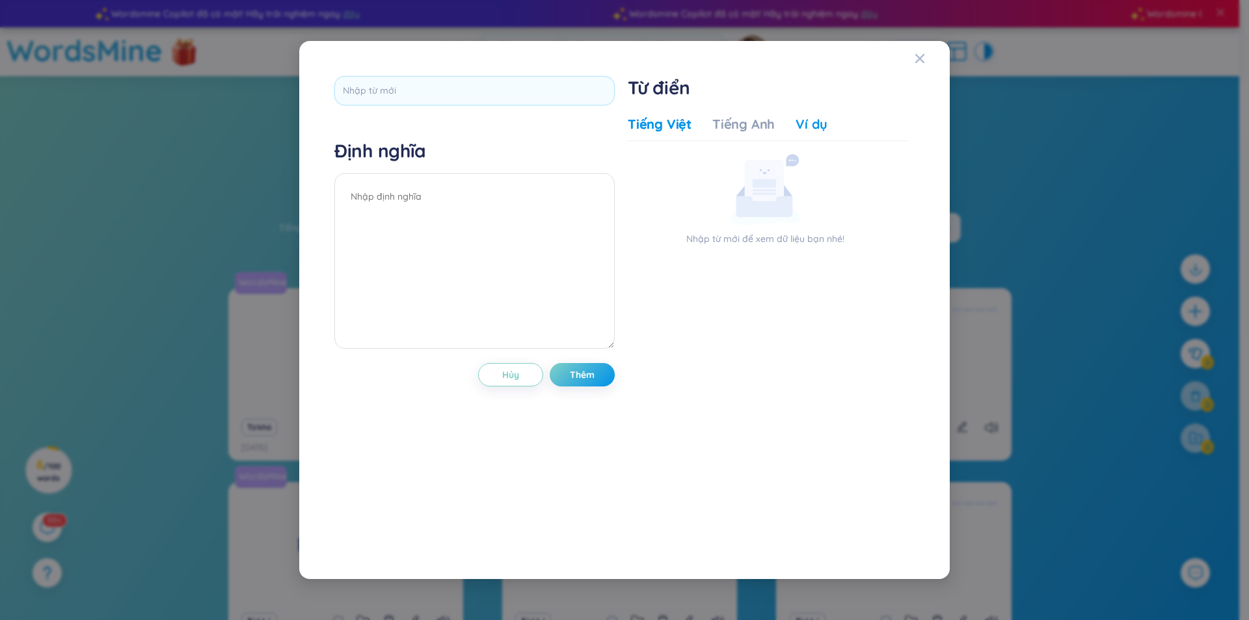
click at [796, 122] on div "Ví dụ" at bounding box center [812, 124] width 32 height 18
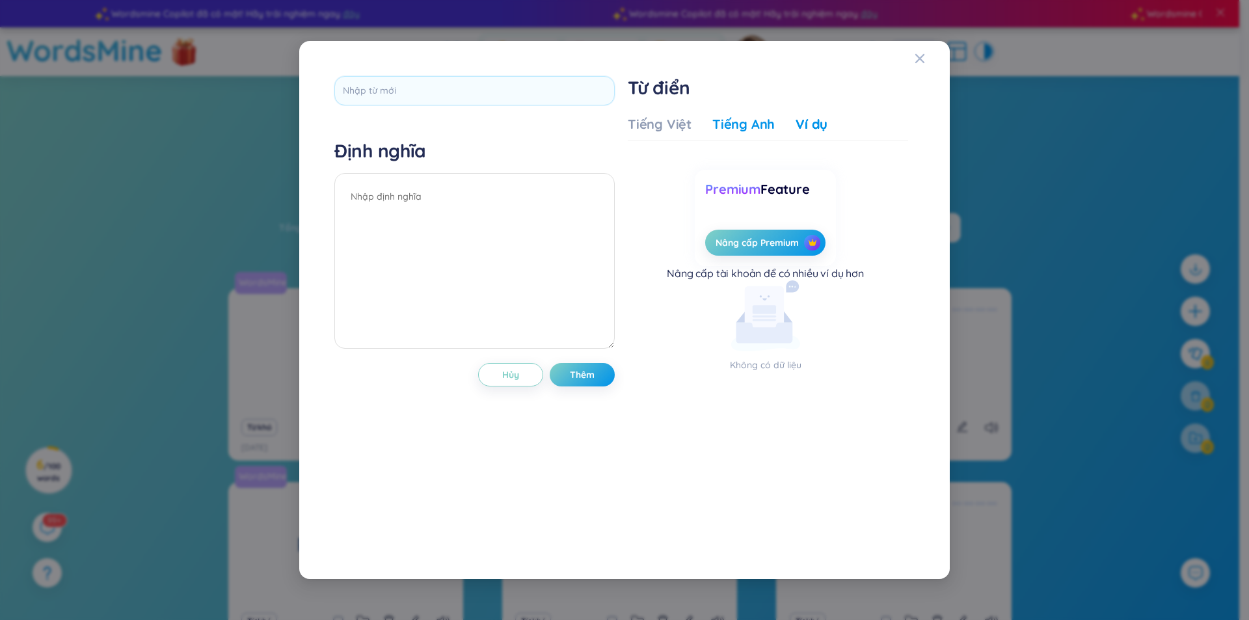
click at [742, 115] on div "Tiếng Anh" at bounding box center [743, 124] width 62 height 18
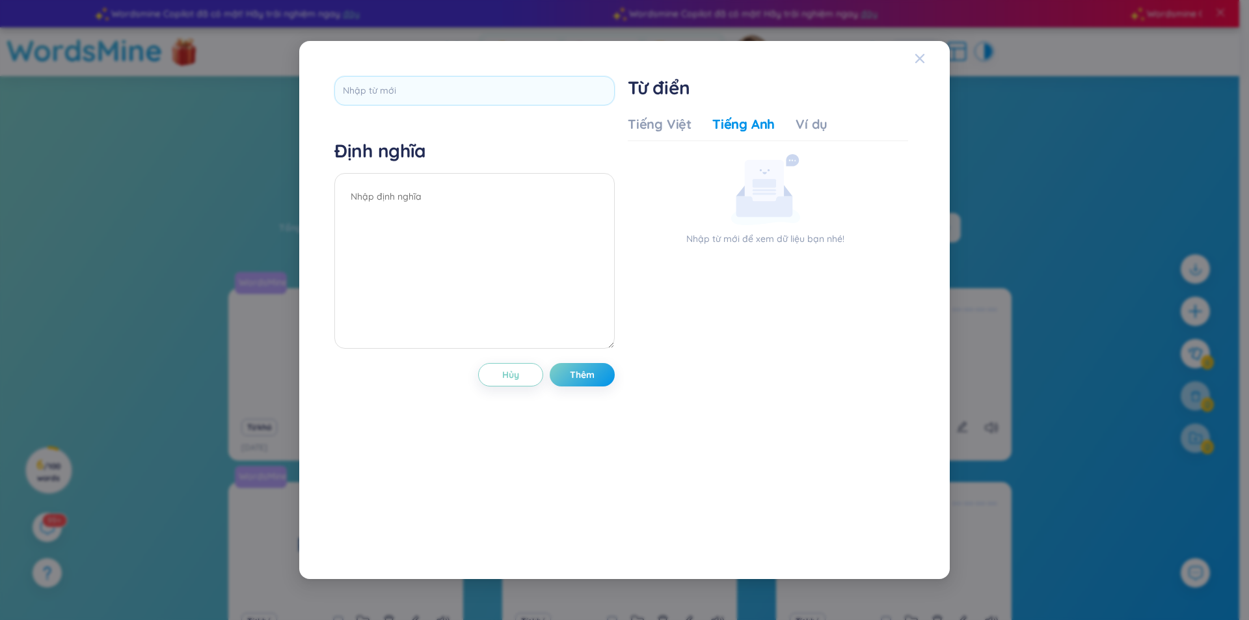
click at [923, 59] on icon "Close" at bounding box center [920, 58] width 10 height 10
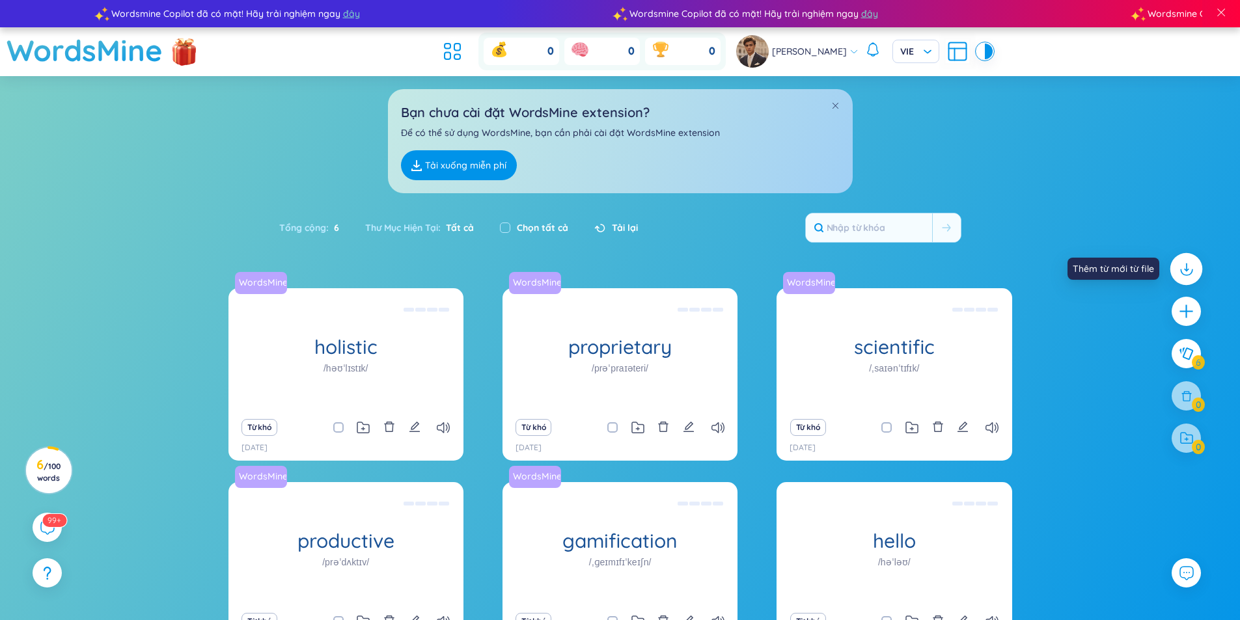
click at [1189, 275] on icon at bounding box center [1186, 272] width 12 height 6
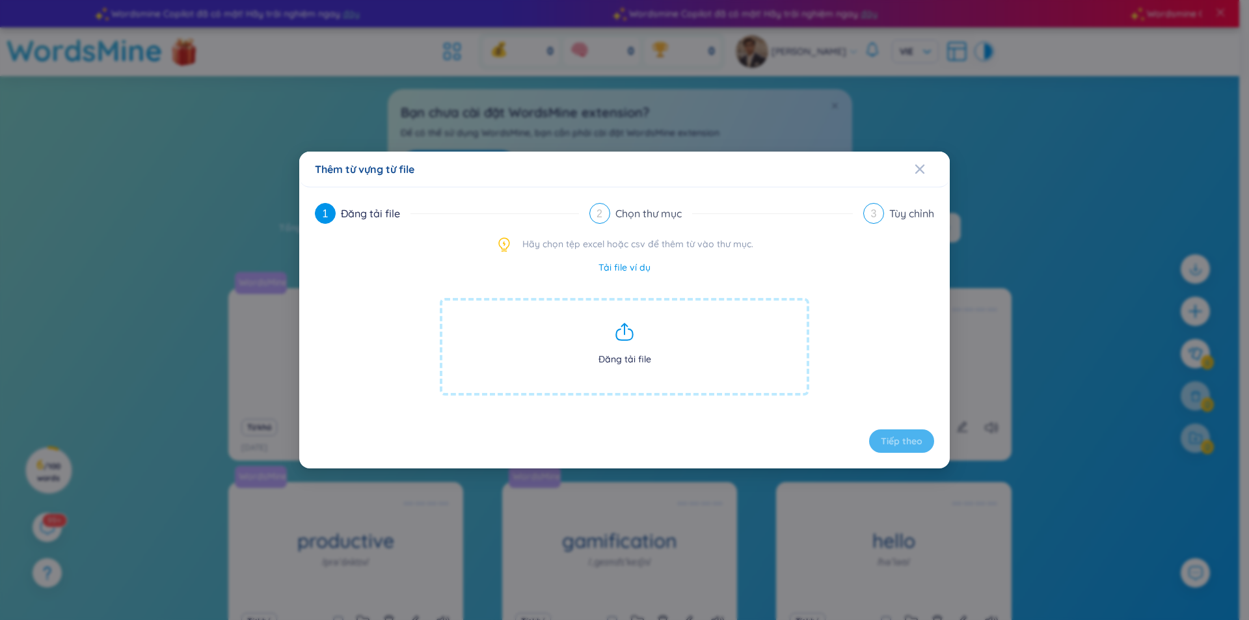
click at [645, 349] on span "Đăng tải file" at bounding box center [625, 347] width 370 height 98
click at [654, 314] on span "Đăng tải file" at bounding box center [625, 347] width 370 height 98
click at [915, 163] on div "Close" at bounding box center [920, 169] width 10 height 35
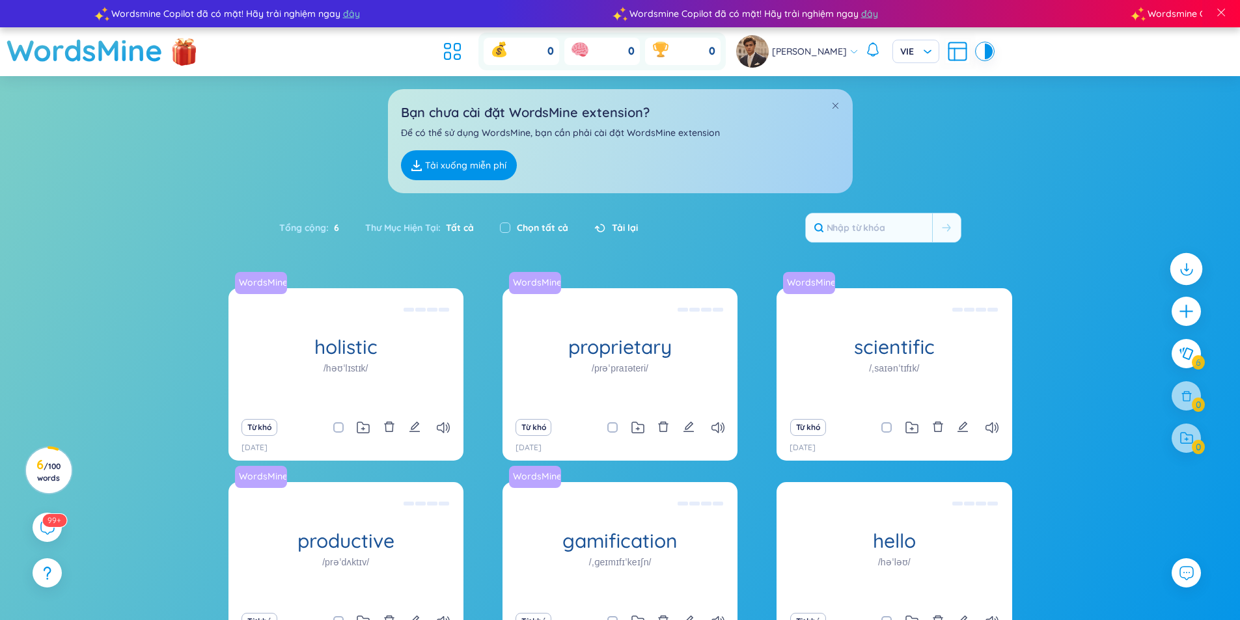
click at [1182, 275] on icon at bounding box center [1185, 268] width 17 height 17
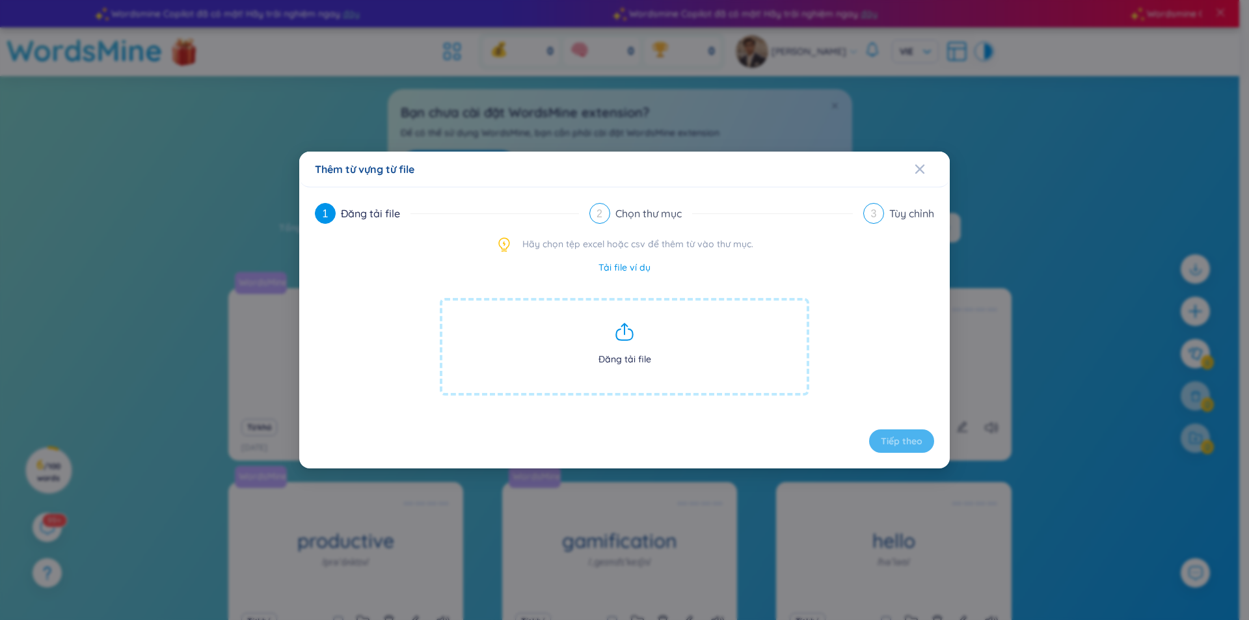
click at [682, 332] on span "Đăng tải file" at bounding box center [625, 347] width 370 height 98
click at [919, 167] on icon "Close" at bounding box center [920, 169] width 10 height 10
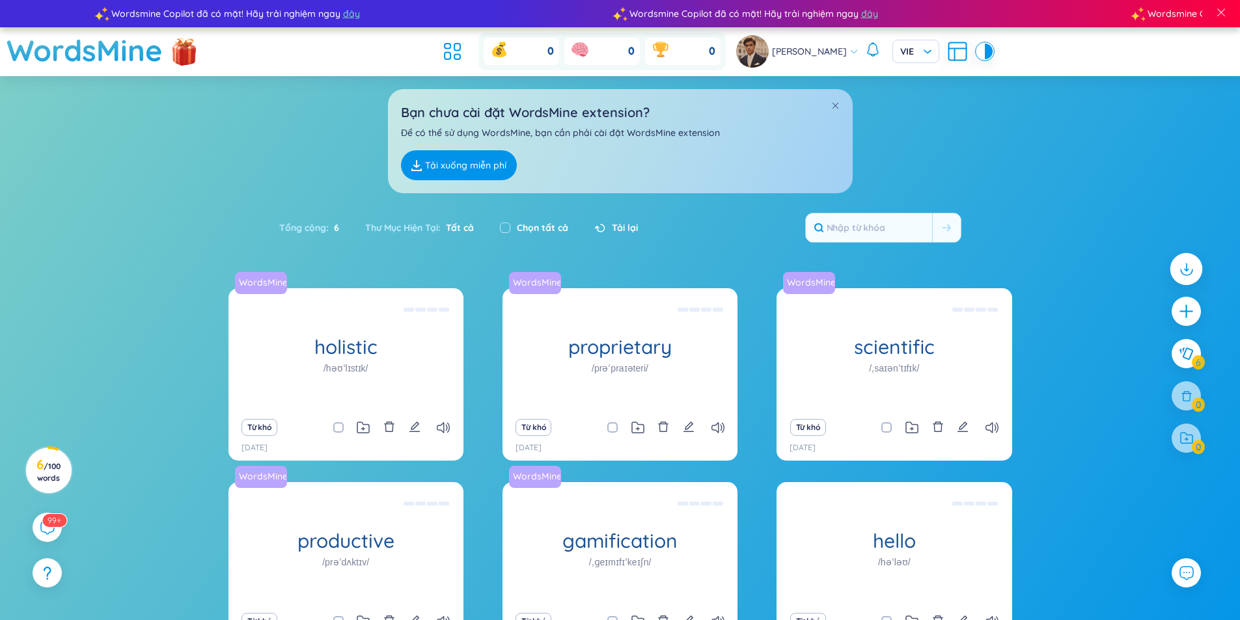
click at [1175, 271] on div at bounding box center [1186, 269] width 33 height 33
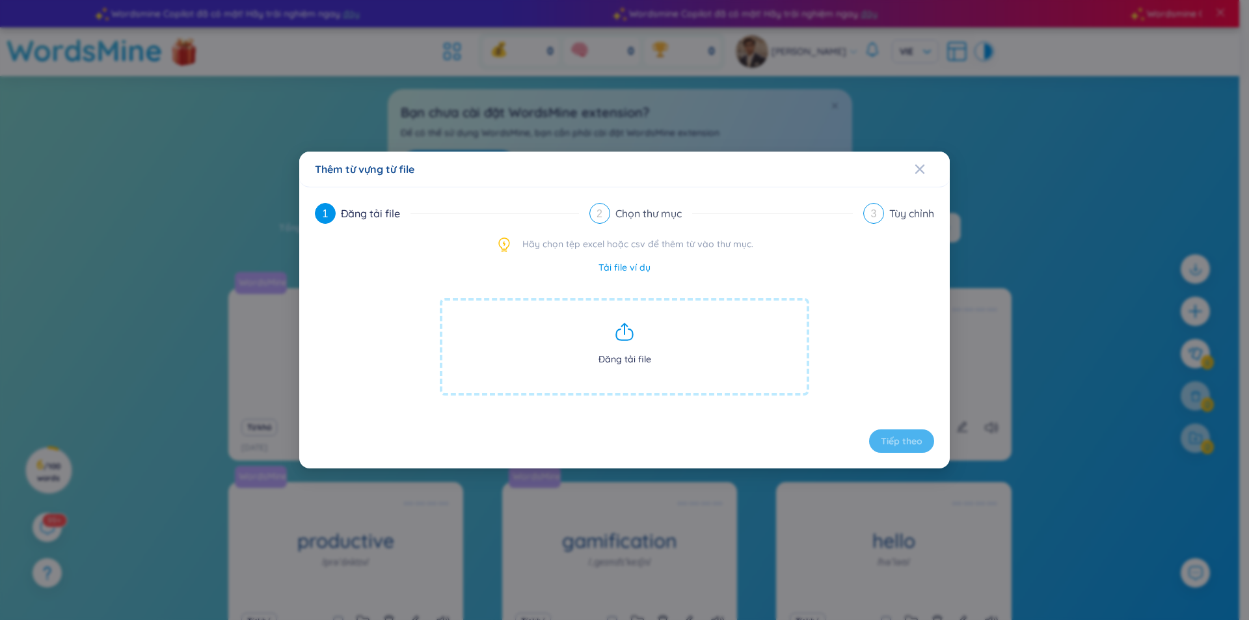
click at [747, 336] on span "Đăng tải file" at bounding box center [625, 347] width 370 height 98
click at [654, 334] on span "Đăng tải file" at bounding box center [625, 347] width 370 height 98
click at [606, 336] on span "Đăng tải file" at bounding box center [625, 347] width 370 height 98
click at [917, 169] on icon "Close" at bounding box center [920, 169] width 10 height 10
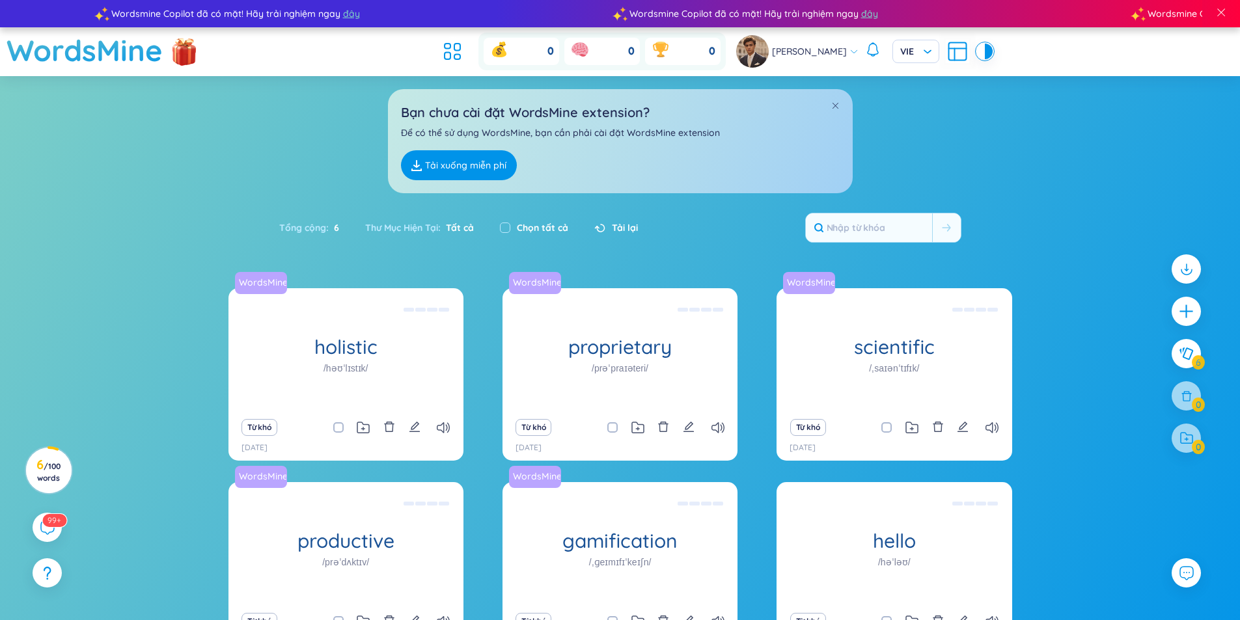
click at [1188, 439] on div at bounding box center [1185, 438] width 29 height 29
click at [1188, 443] on div at bounding box center [1185, 438] width 29 height 29
click at [1187, 443] on div at bounding box center [1185, 438] width 29 height 29
click at [1186, 433] on div at bounding box center [1185, 438] width 29 height 29
click at [1182, 359] on icon at bounding box center [1186, 354] width 16 height 14
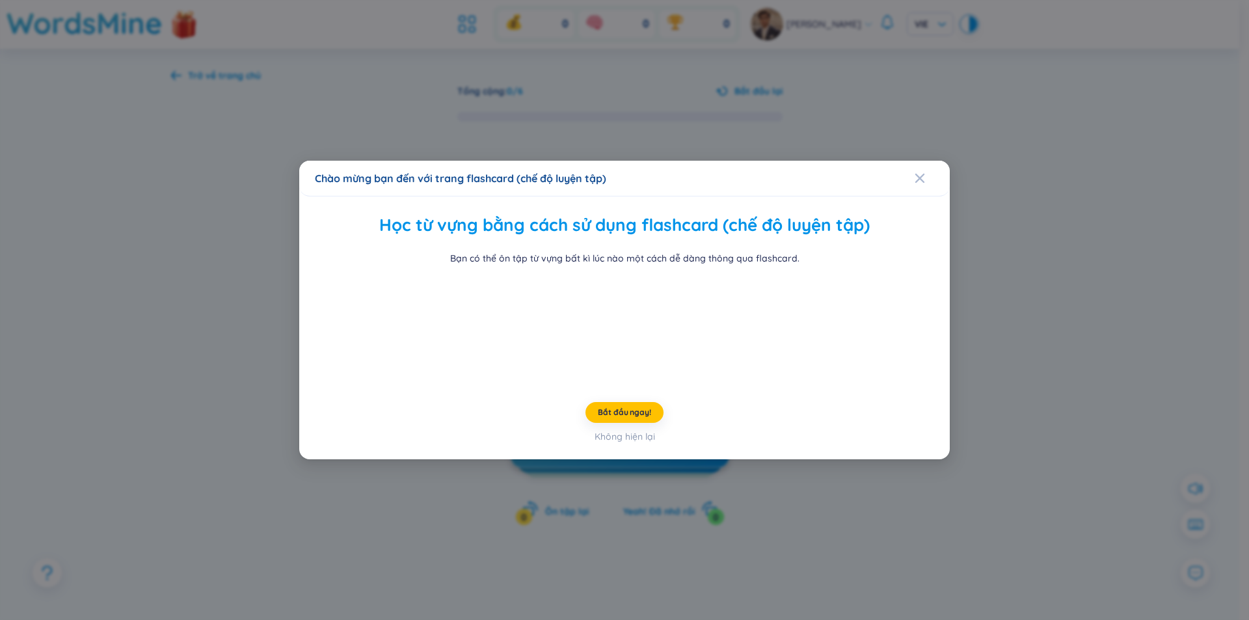
click at [913, 171] on div "Chào mừng bạn đến với trang flashcard (chế độ luyện tập)" at bounding box center [624, 178] width 619 height 14
click at [923, 173] on icon "Close" at bounding box center [919, 177] width 9 height 9
